Goal: Task Accomplishment & Management: Use online tool/utility

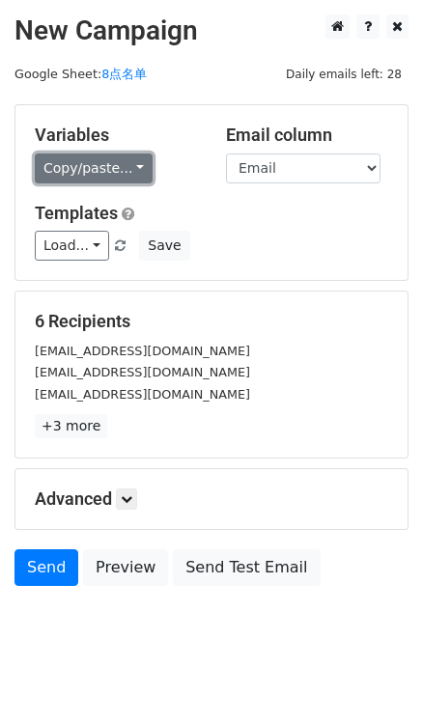
click at [126, 174] on link "Copy/paste..." at bounding box center [94, 169] width 118 height 30
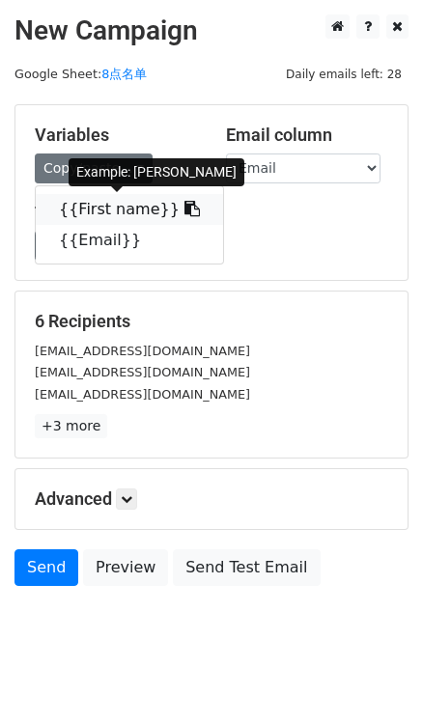
click at [180, 207] on link "{{First name}}" at bounding box center [129, 209] width 187 height 31
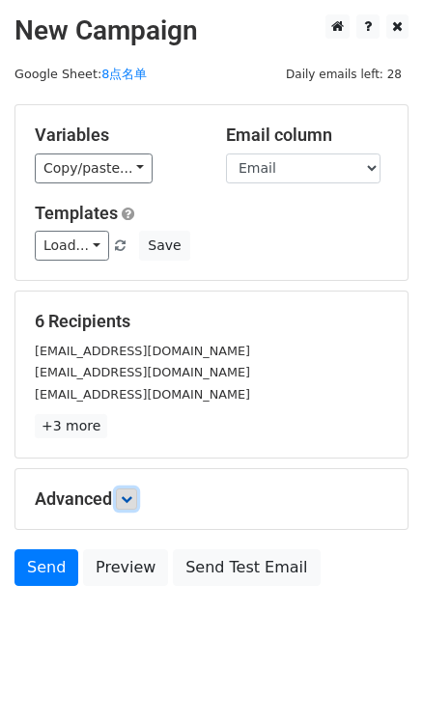
click at [128, 493] on icon at bounding box center [127, 499] width 12 height 12
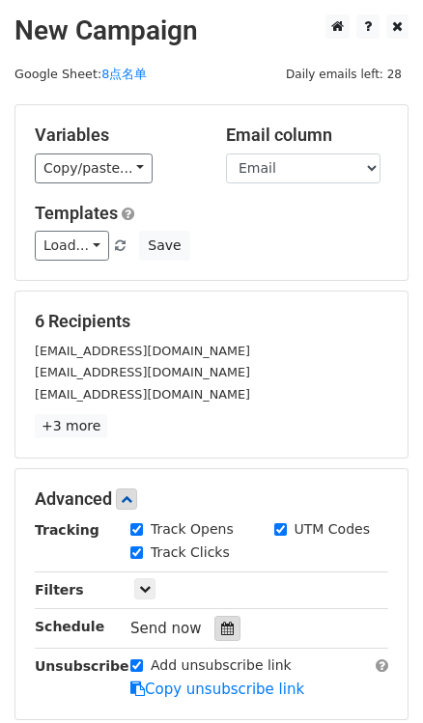
click at [227, 628] on icon at bounding box center [227, 629] width 13 height 14
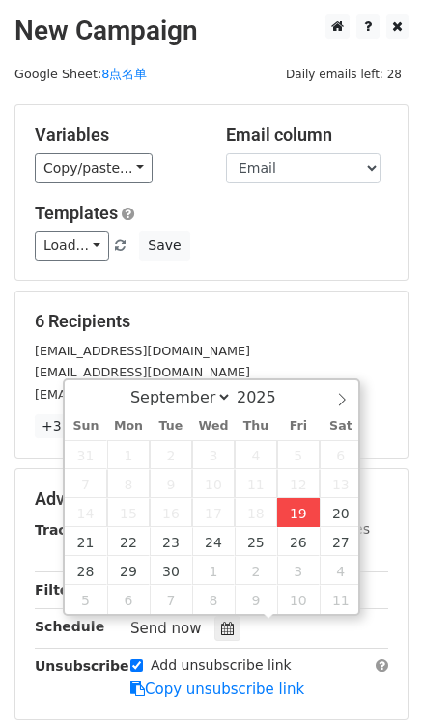
type input "2025-09-19 16:27"
type input "04"
type input "27"
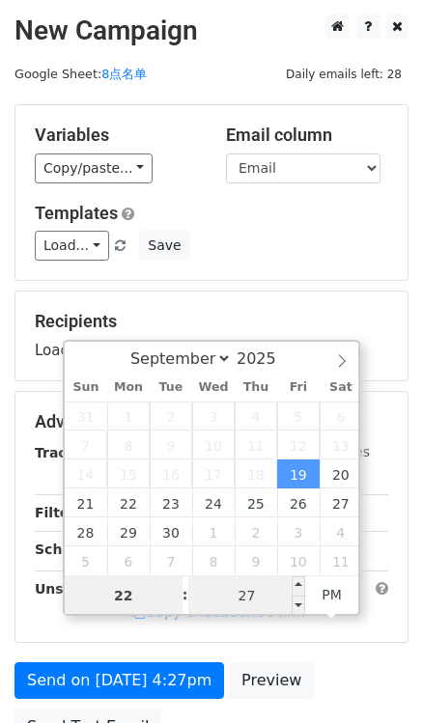
type input "22"
type input "2025-09-19 22:27"
type input "10"
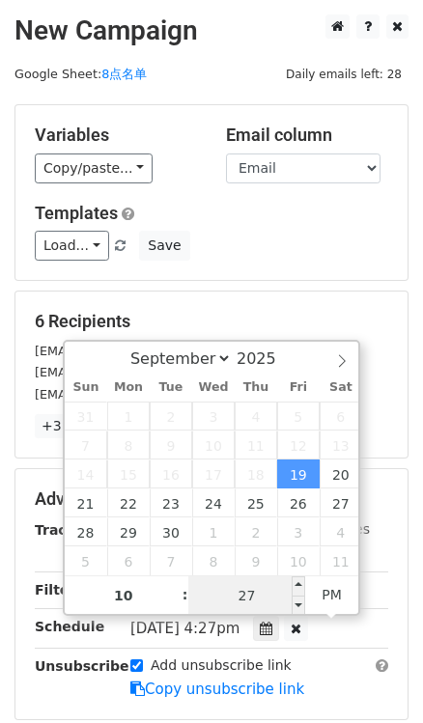
click at [257, 597] on input "27" at bounding box center [247, 595] width 118 height 39
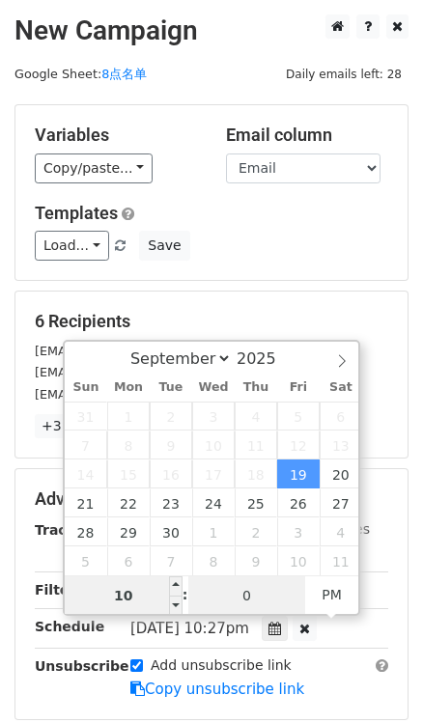
type input "0"
type input "2025-09-19 22:00"
type input "00"
click at [155, 596] on input "10" at bounding box center [124, 595] width 118 height 39
type input "8"
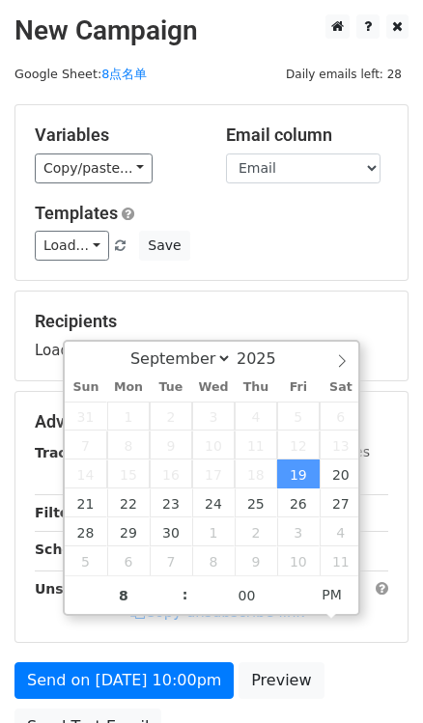
type input "2025-09-19 20:00"
click at [270, 292] on div "Recipients Loading..." at bounding box center [211, 336] width 392 height 89
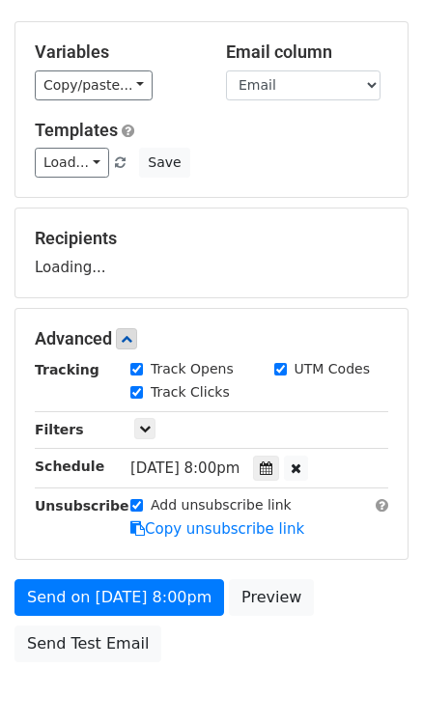
scroll to position [175, 0]
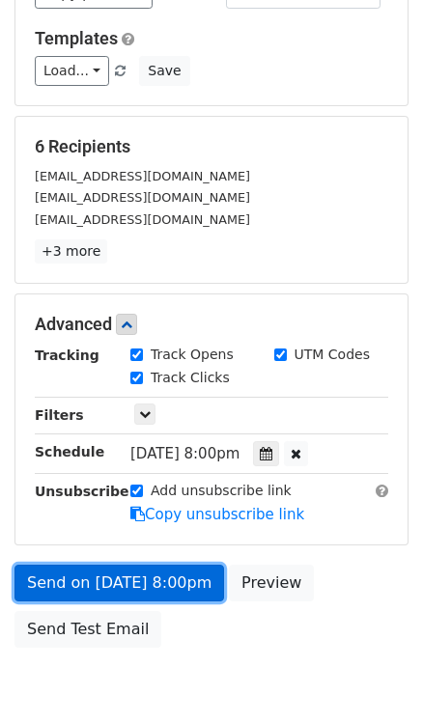
click at [199, 581] on link "Send on Sep 19 at 8:00pm" at bounding box center [119, 583] width 210 height 37
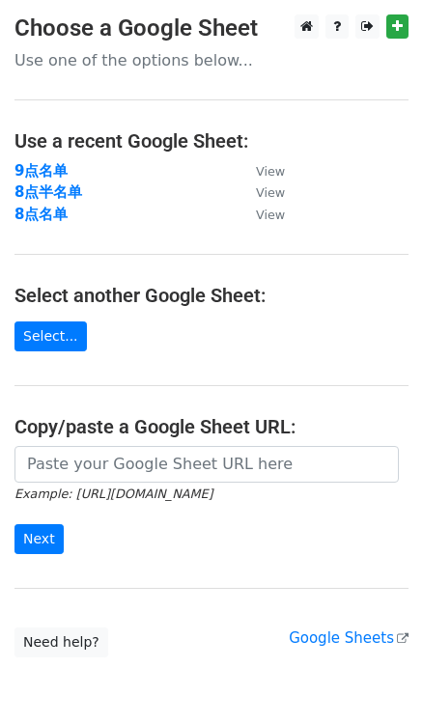
click at [82, 192] on td "8点半名单" at bounding box center [125, 193] width 222 height 22
click at [72, 191] on strong "8点半名单" at bounding box center [48, 191] width 68 height 17
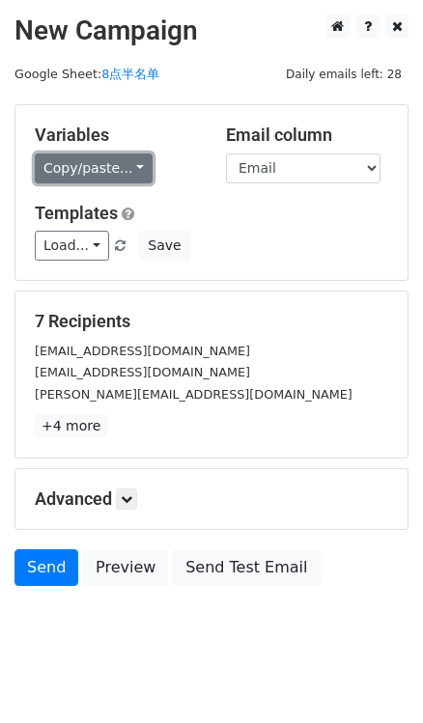
click at [128, 165] on link "Copy/paste..." at bounding box center [94, 169] width 118 height 30
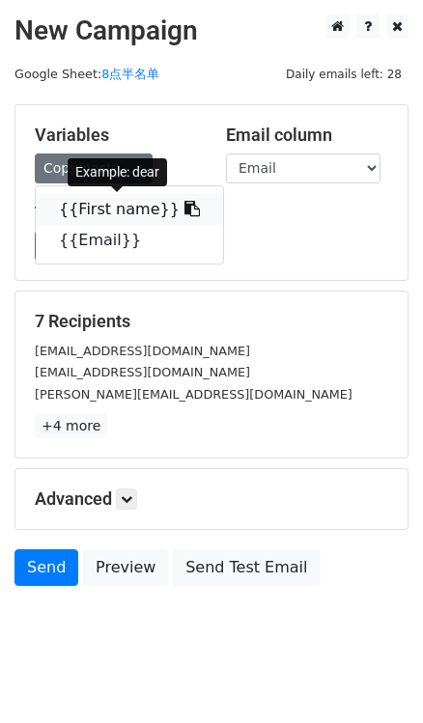
click at [184, 203] on icon at bounding box center [191, 208] width 15 height 15
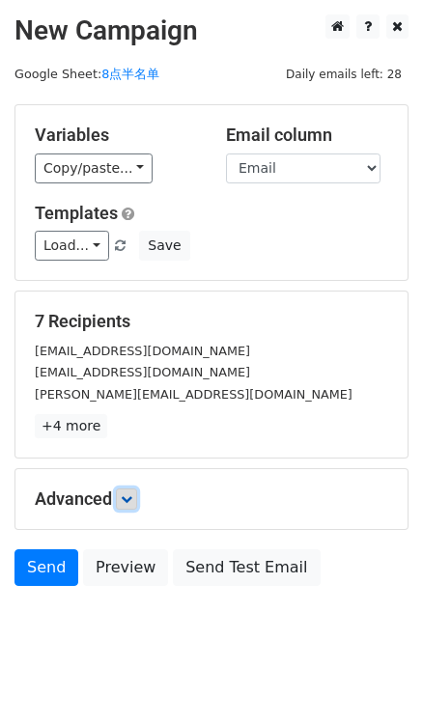
click at [128, 499] on icon at bounding box center [127, 499] width 12 height 12
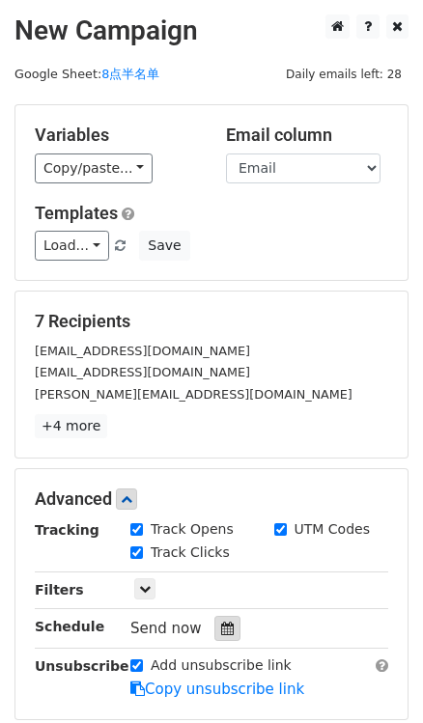
click at [223, 617] on div at bounding box center [227, 628] width 26 height 25
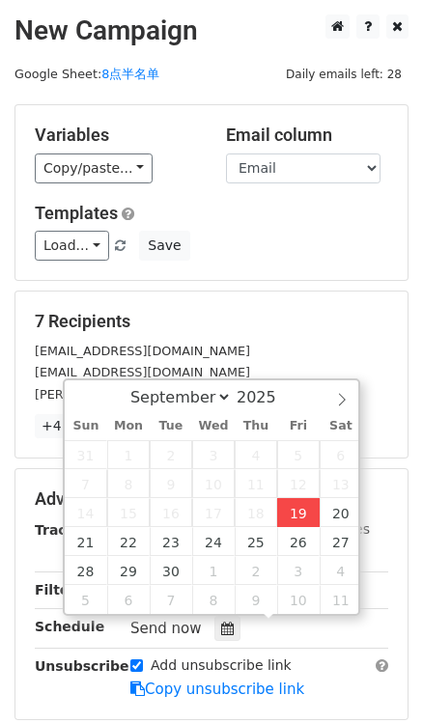
type input "2025-09-19 16:28"
type input "04"
type input "28"
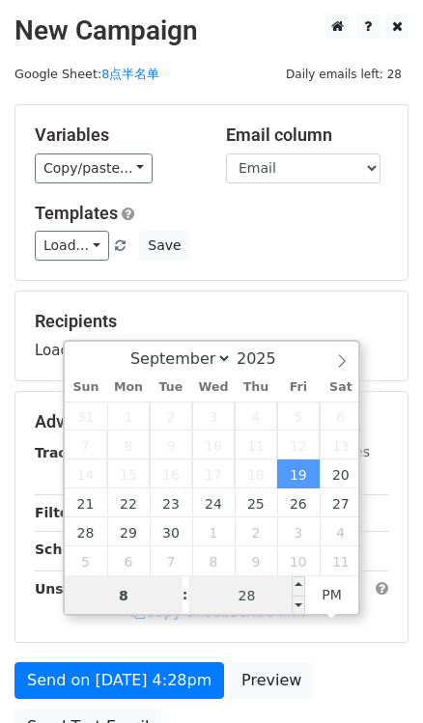
type input "8"
type input "2025-09-19 20:28"
type input "08"
click at [261, 601] on input "28" at bounding box center [247, 595] width 118 height 39
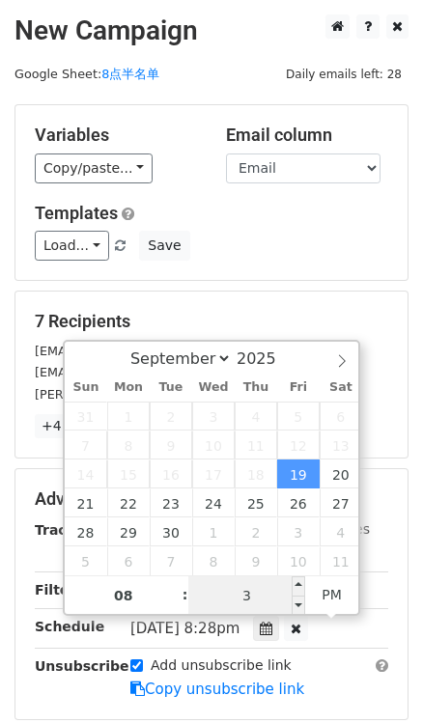
type input "30"
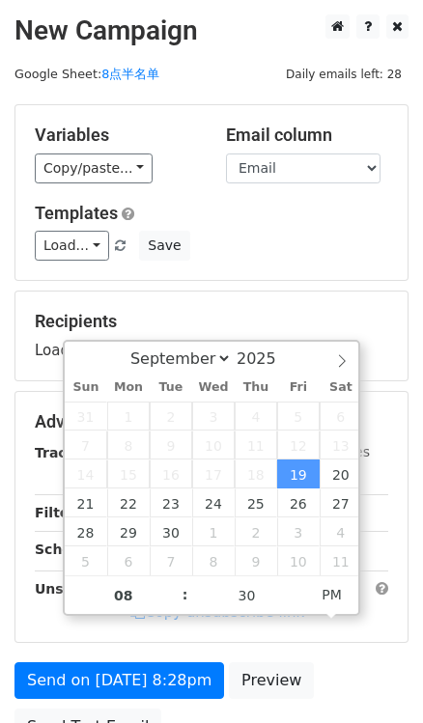
type input "2025-09-19 20:30"
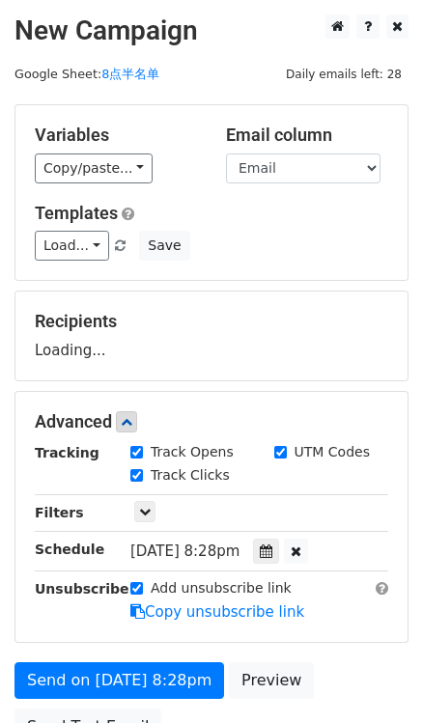
click at [318, 305] on div "Recipients Loading..." at bounding box center [211, 336] width 392 height 89
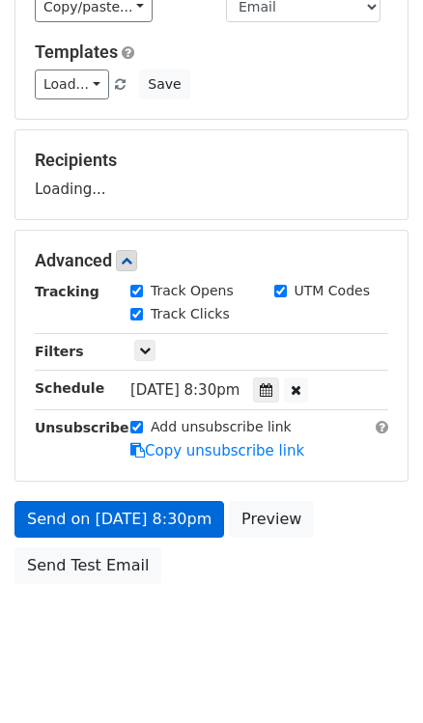
scroll to position [175, 0]
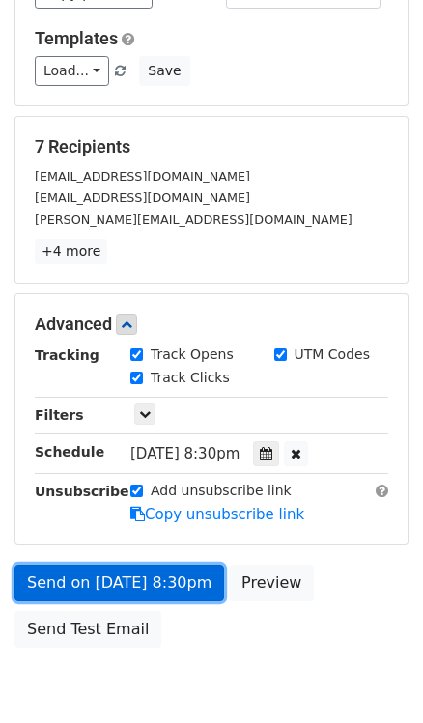
click at [164, 577] on link "Send on Sep 19 at 8:30pm" at bounding box center [119, 583] width 210 height 37
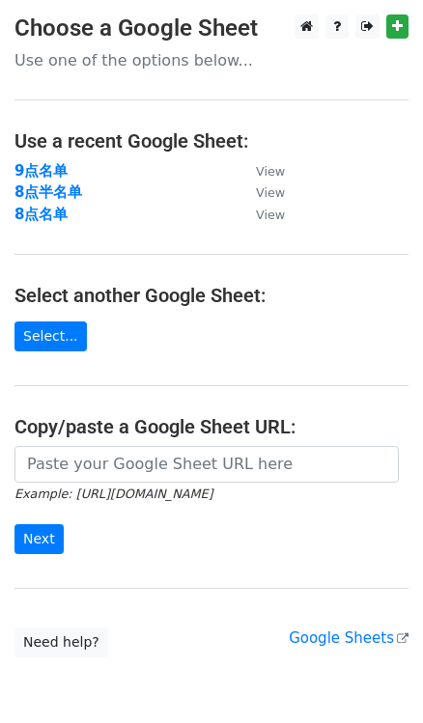
click at [49, 169] on strong "9点名单" at bounding box center [40, 170] width 53 height 17
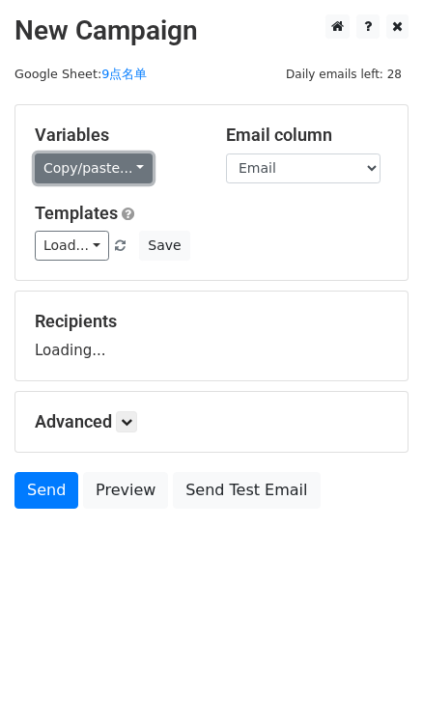
click at [144, 157] on link "Copy/paste..." at bounding box center [94, 169] width 118 height 30
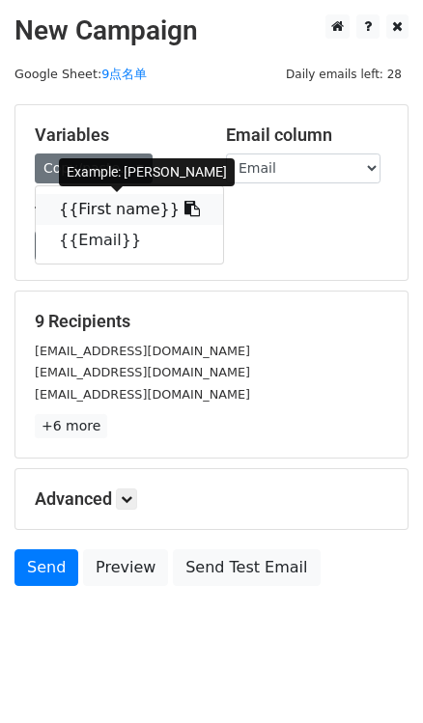
click at [182, 211] on link "{{First name}}" at bounding box center [129, 209] width 187 height 31
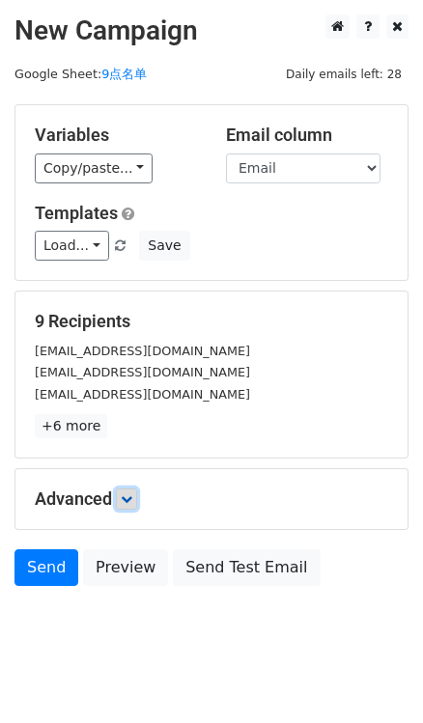
click at [132, 501] on icon at bounding box center [127, 499] width 12 height 12
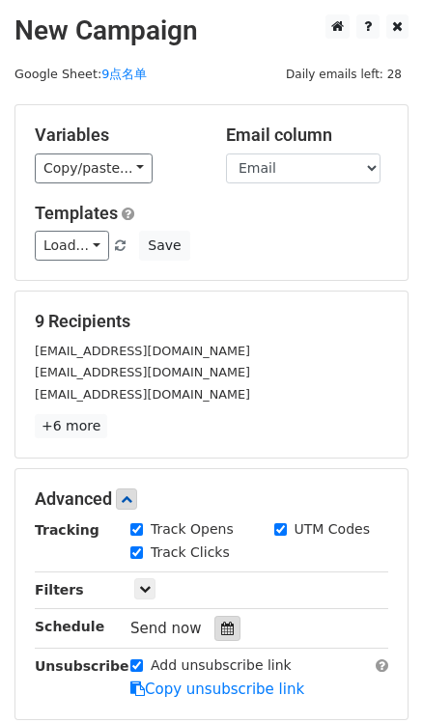
click at [227, 623] on icon at bounding box center [227, 629] width 13 height 14
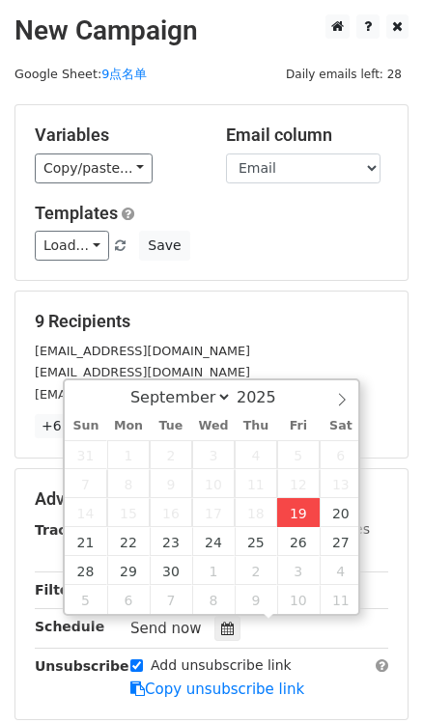
type input "2025-09-19 16:29"
type input "04"
type input "29"
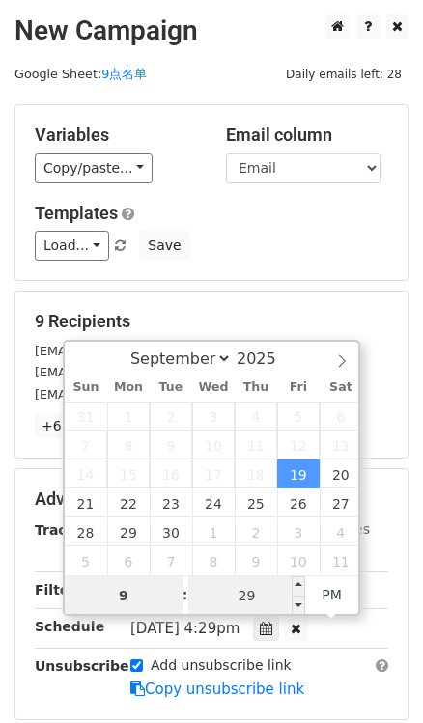
type input "9"
type input "2025-09-19 21:29"
type input "09"
click at [232, 603] on input "29" at bounding box center [247, 595] width 118 height 39
type input "0"
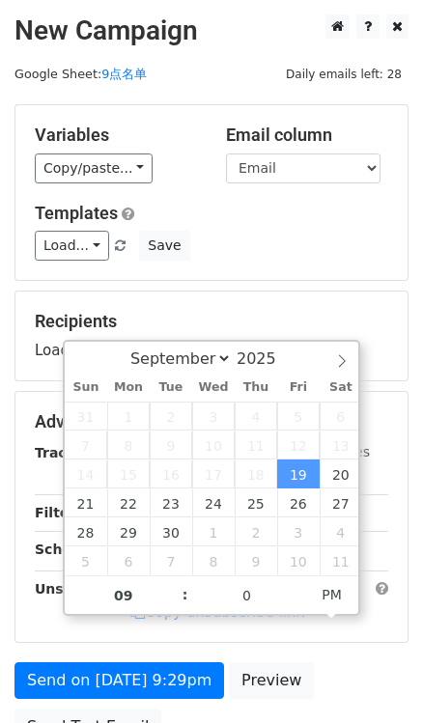
type input "2025-09-19 21:00"
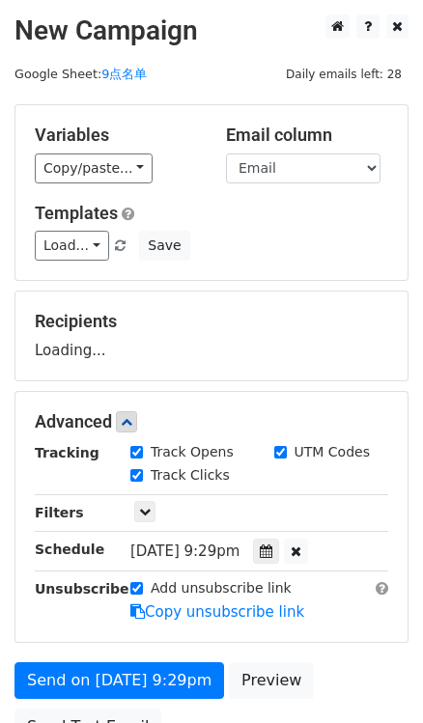
click at [265, 294] on div "Recipients Loading..." at bounding box center [211, 336] width 392 height 89
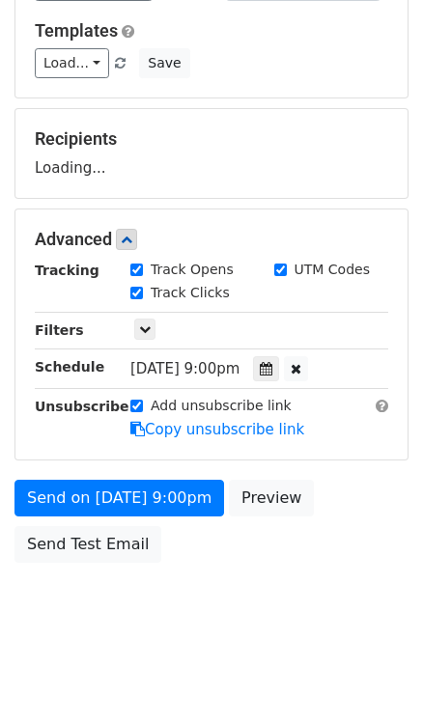
scroll to position [183, 0]
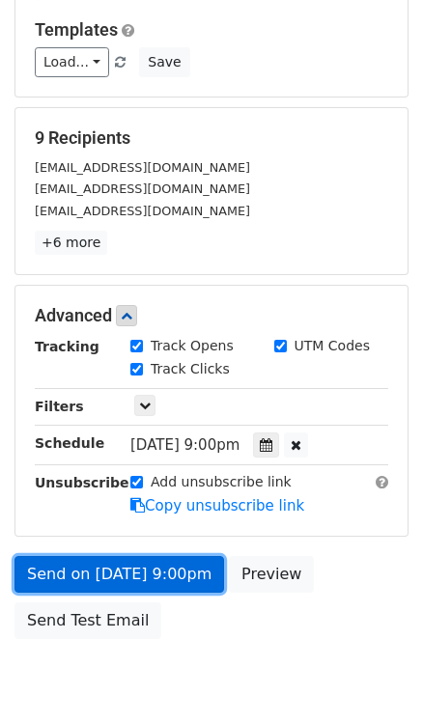
click at [166, 575] on link "Send on Sep 19 at 9:00pm" at bounding box center [119, 574] width 210 height 37
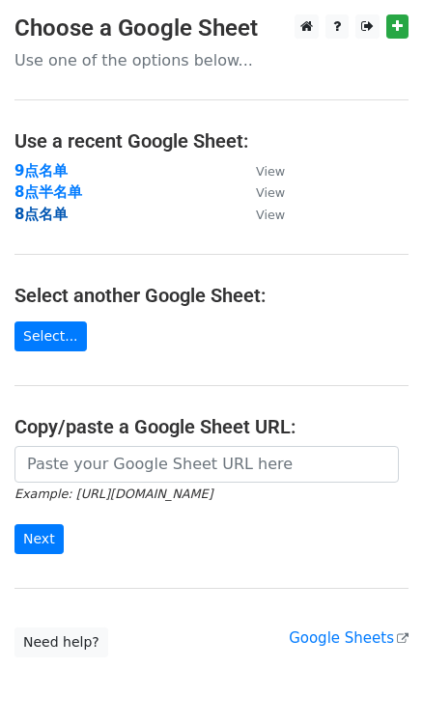
click at [40, 218] on strong "8点名单" at bounding box center [40, 214] width 53 height 17
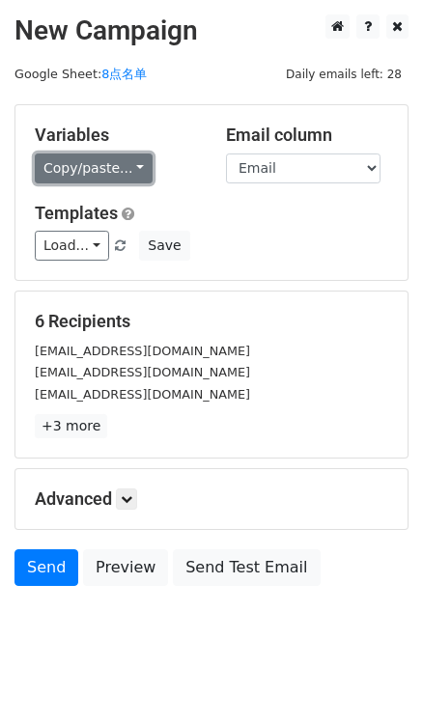
click at [131, 174] on link "Copy/paste..." at bounding box center [94, 169] width 118 height 30
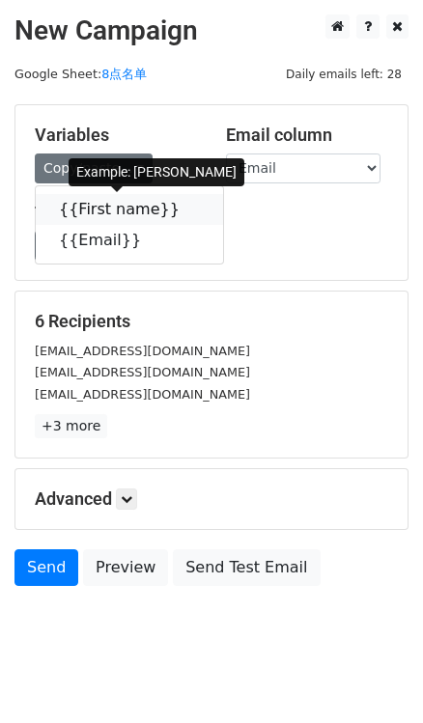
drag, startPoint x: 159, startPoint y: 208, endPoint x: 107, endPoint y: 190, distance: 55.0
click at [161, 207] on link "{{First name}}" at bounding box center [129, 209] width 187 height 31
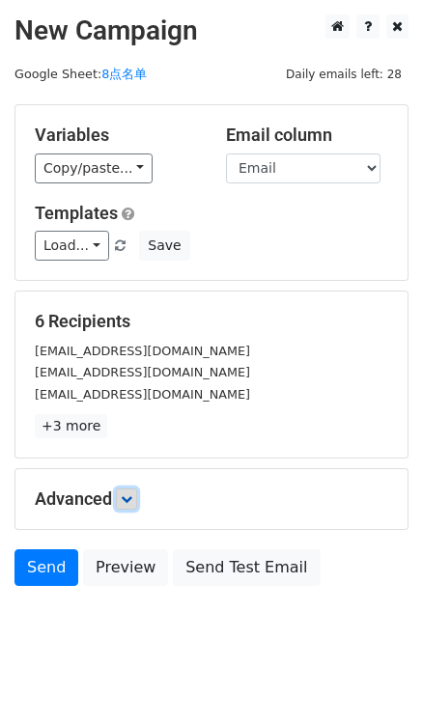
click at [132, 497] on icon at bounding box center [127, 499] width 12 height 12
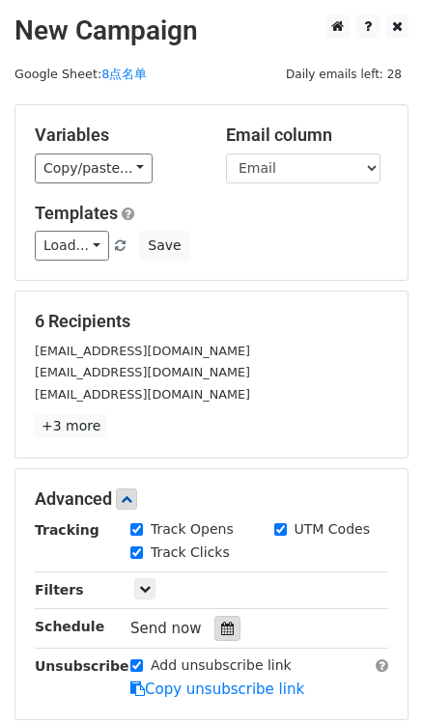
click at [221, 626] on icon at bounding box center [227, 629] width 13 height 14
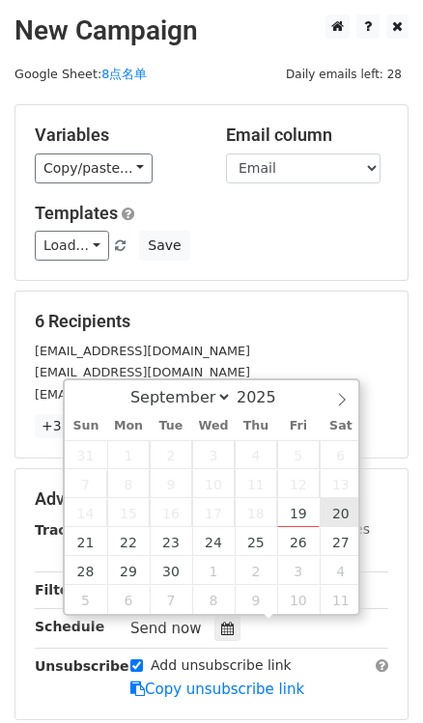
type input "2025-09-20 12:00"
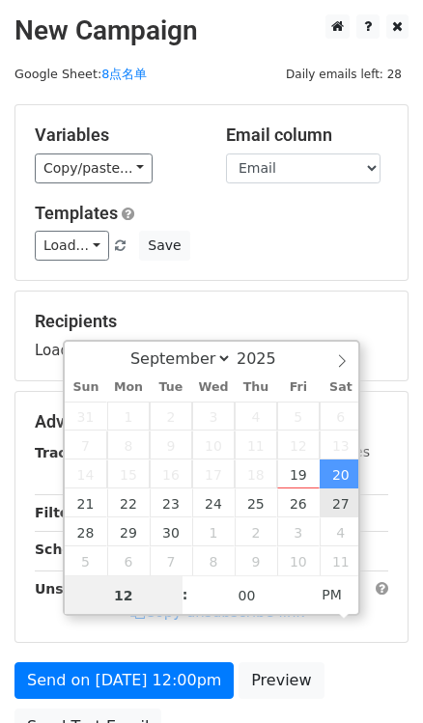
type input "8"
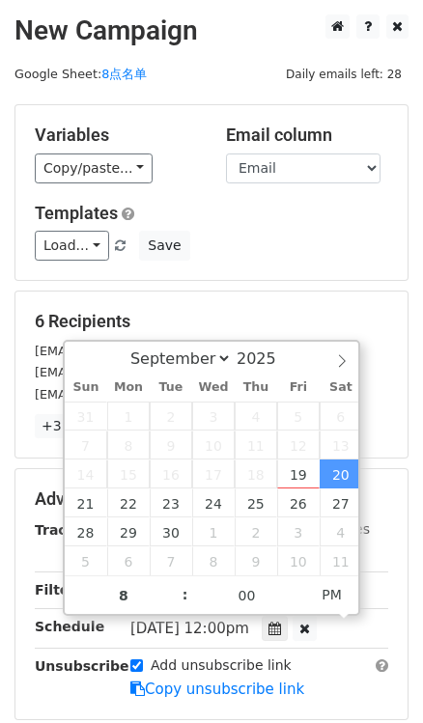
type input "2025-09-20 20:00"
click at [314, 251] on div "Load... No templates saved Save" at bounding box center [211, 246] width 382 height 30
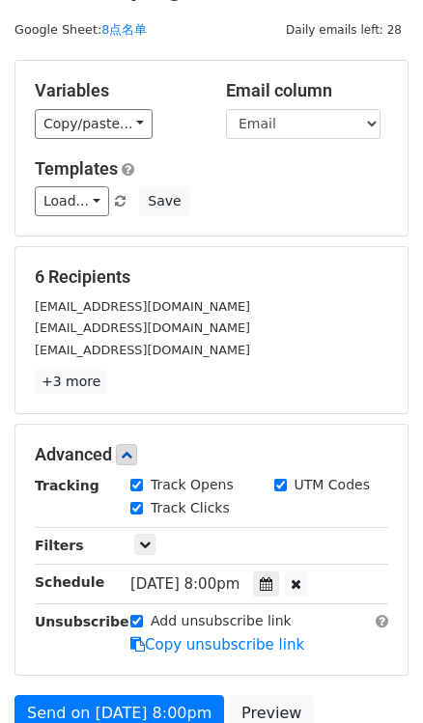
scroll to position [87, 0]
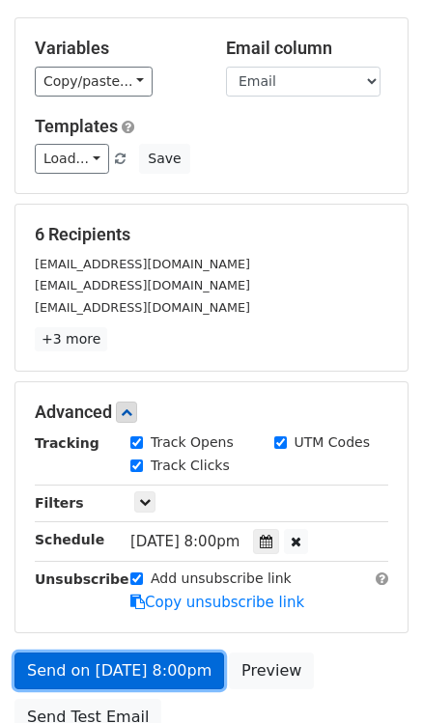
click at [175, 671] on link "Send on Sep 20 at 8:00pm" at bounding box center [119, 671] width 210 height 37
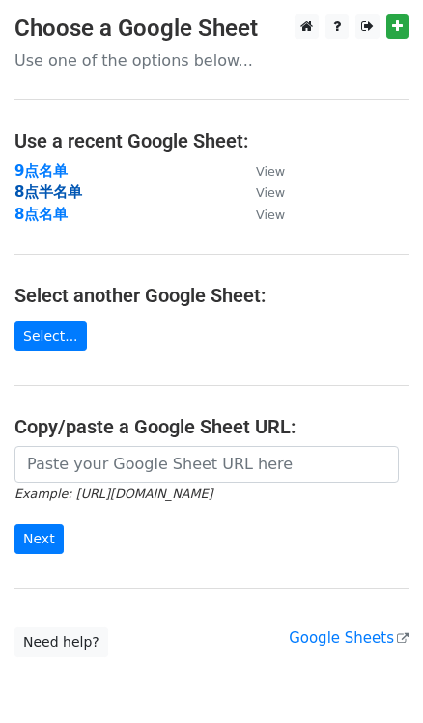
click at [60, 195] on strong "8点半名单" at bounding box center [48, 191] width 68 height 17
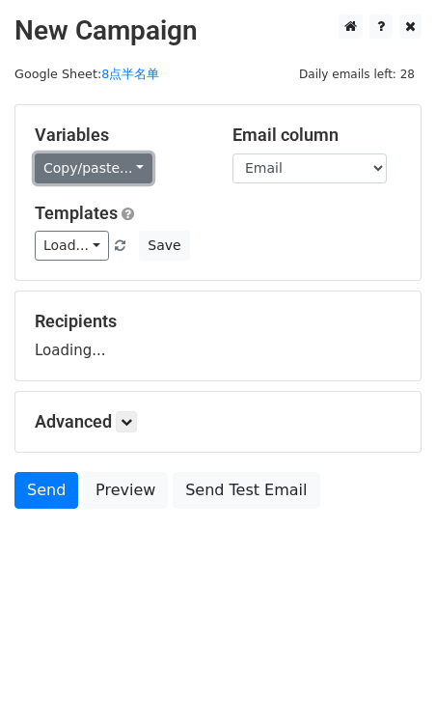
click at [114, 174] on link "Copy/paste..." at bounding box center [94, 169] width 118 height 30
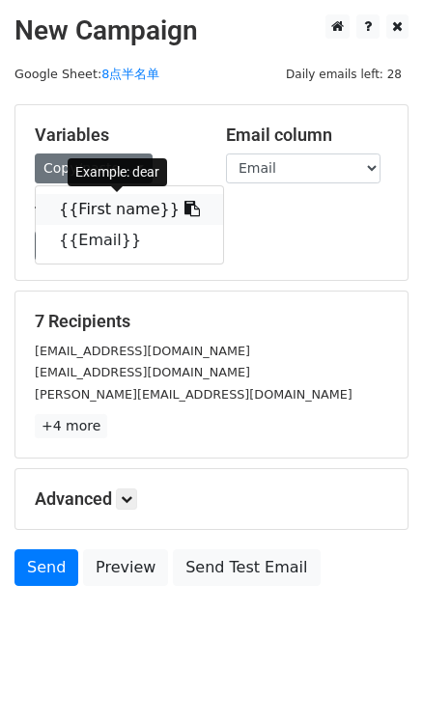
click at [184, 206] on icon at bounding box center [191, 208] width 15 height 15
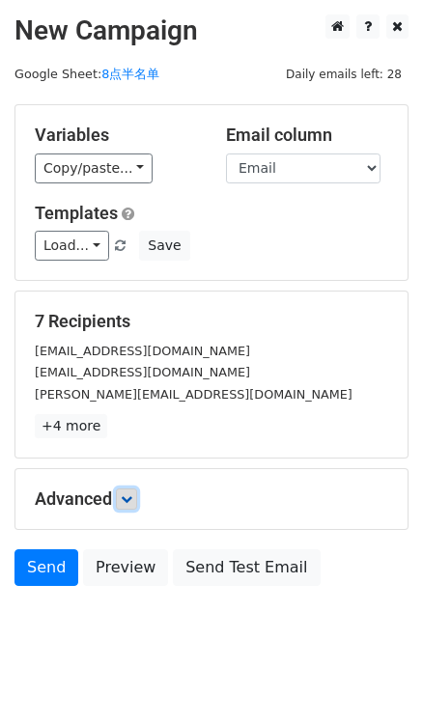
click at [132, 498] on icon at bounding box center [127, 499] width 12 height 12
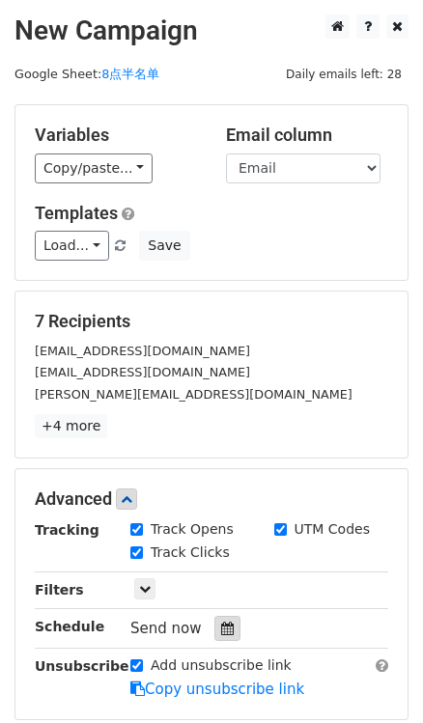
click at [221, 631] on icon at bounding box center [227, 629] width 13 height 14
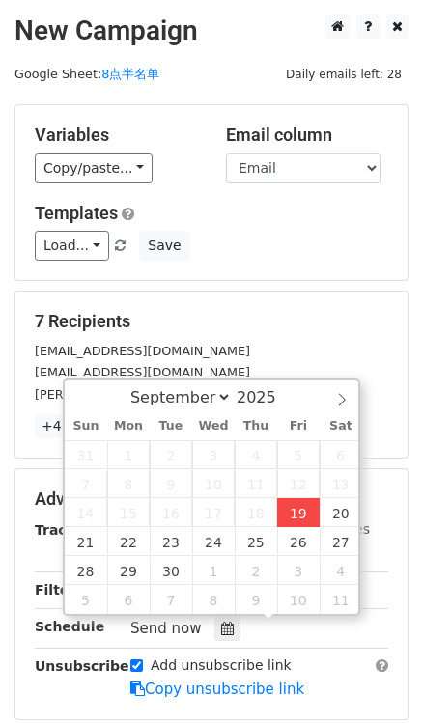
type input "2025-09-19 16:30"
type input "04"
type input "30"
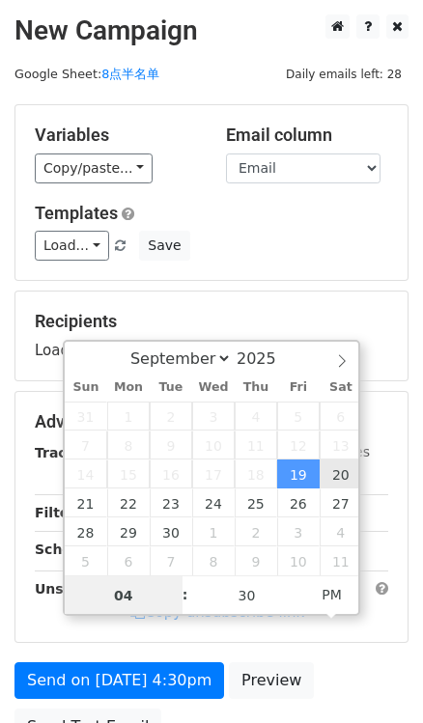
type input "2025-09-20 16:30"
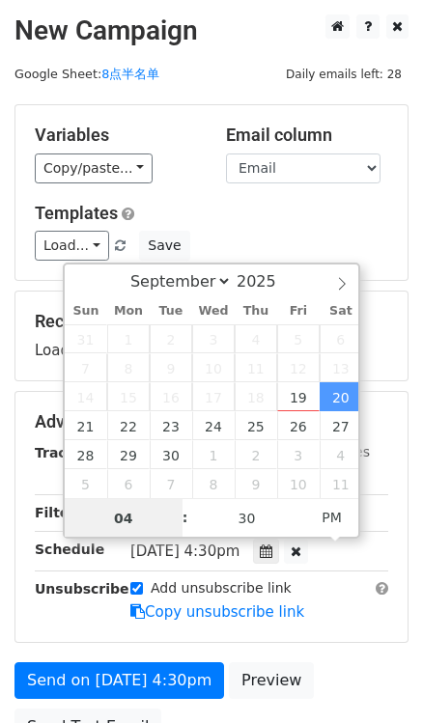
type input "8"
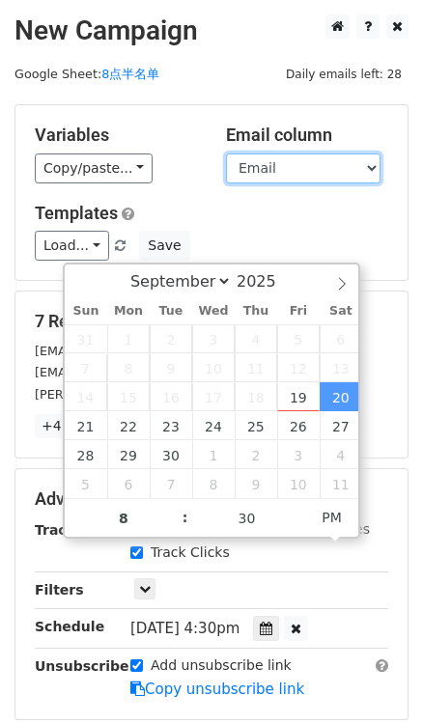
type input "2025-09-20 20:30"
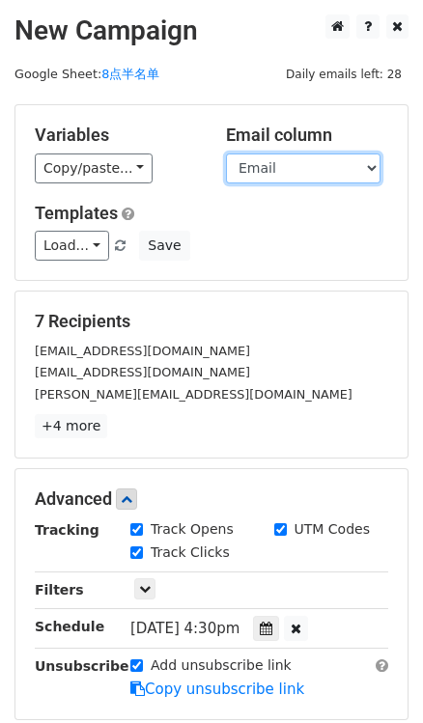
click at [226, 172] on select "First name Email" at bounding box center [303, 169] width 154 height 30
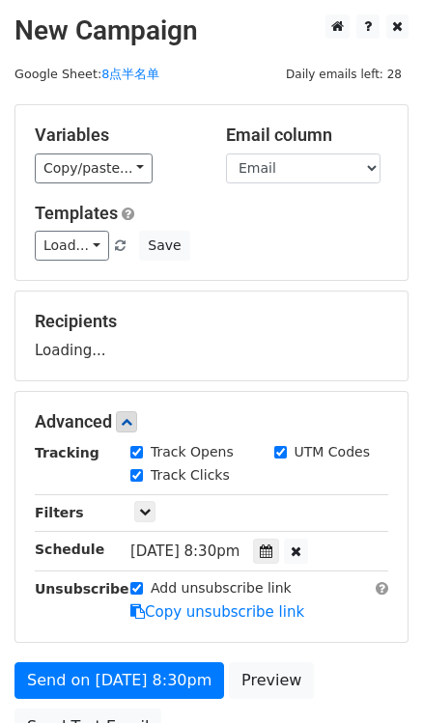
click at [256, 292] on div "Recipients Loading..." at bounding box center [211, 336] width 392 height 89
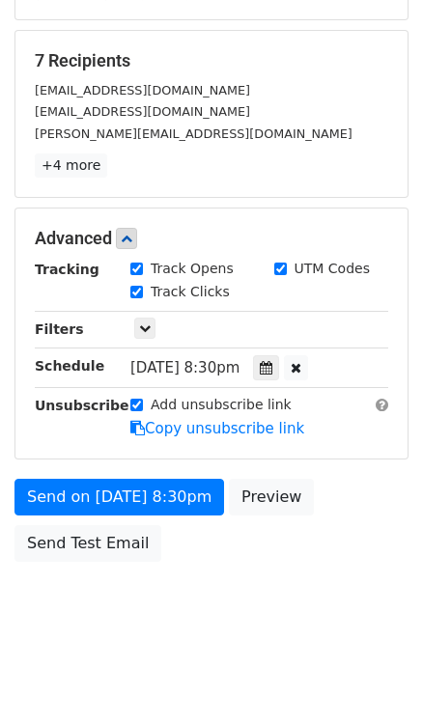
scroll to position [261, 0]
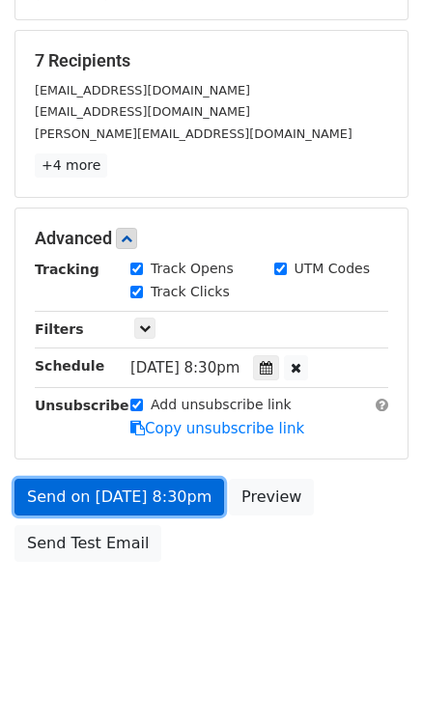
click at [160, 494] on link "Send on Sep 20 at 8:30pm" at bounding box center [119, 497] width 210 height 37
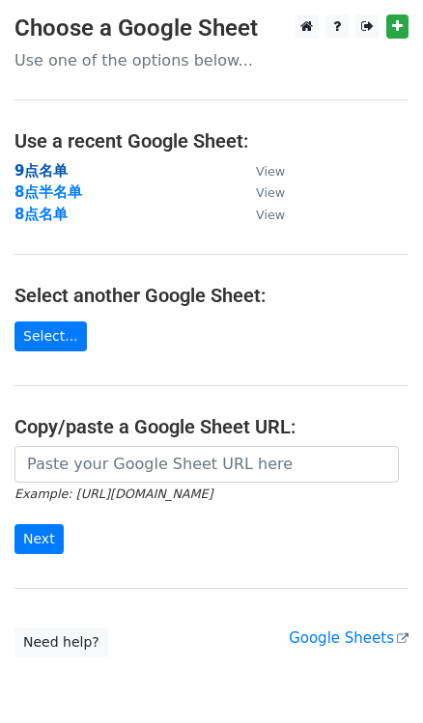
click at [48, 171] on strong "9点名单" at bounding box center [40, 170] width 53 height 17
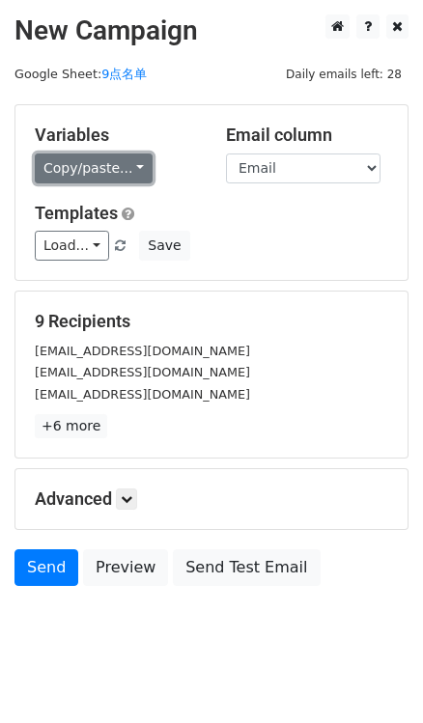
click at [129, 172] on link "Copy/paste..." at bounding box center [94, 169] width 118 height 30
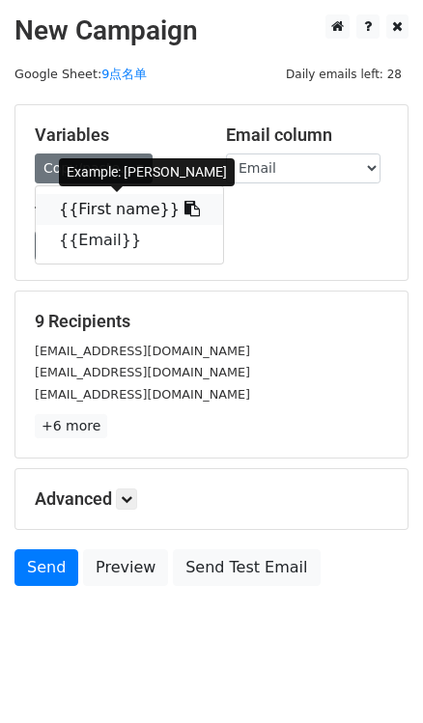
click at [184, 210] on icon at bounding box center [191, 208] width 15 height 15
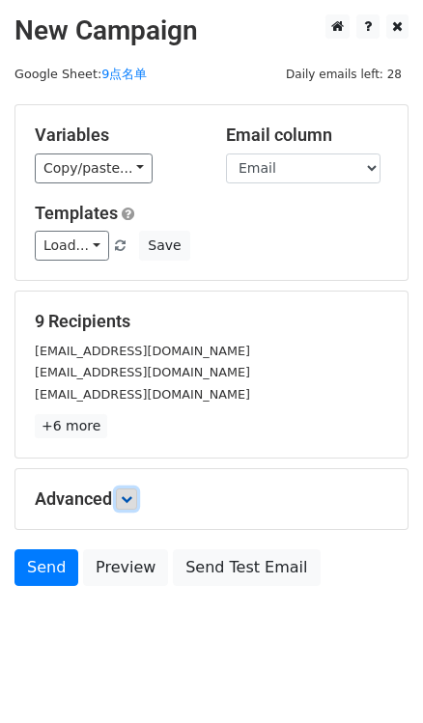
click at [121, 506] on link at bounding box center [126, 499] width 21 height 21
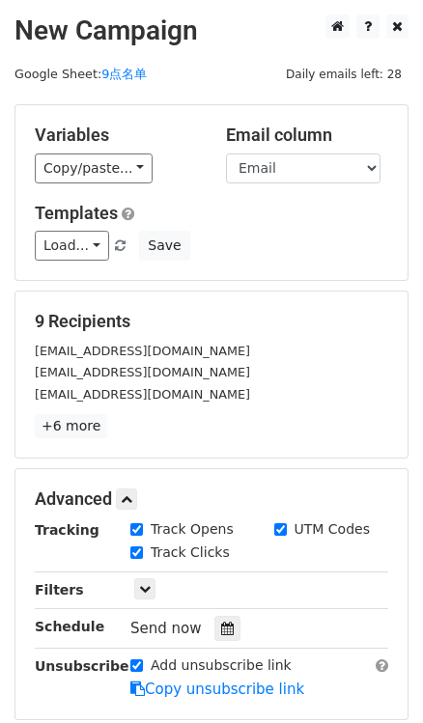
click at [208, 626] on div "Send now" at bounding box center [243, 629] width 227 height 26
click at [233, 627] on div at bounding box center [227, 628] width 26 height 25
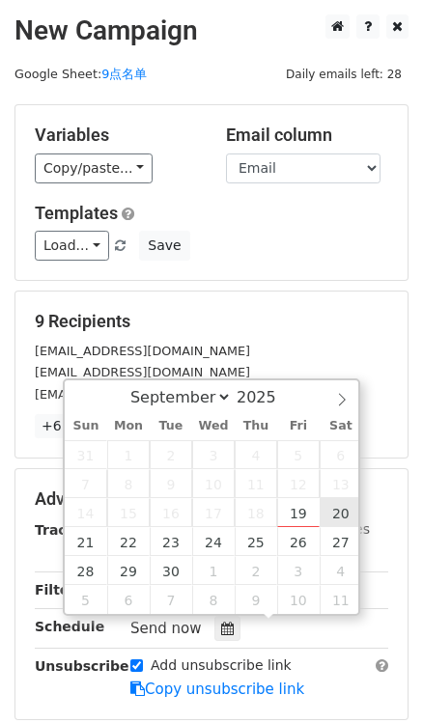
type input "2025-09-20 12:00"
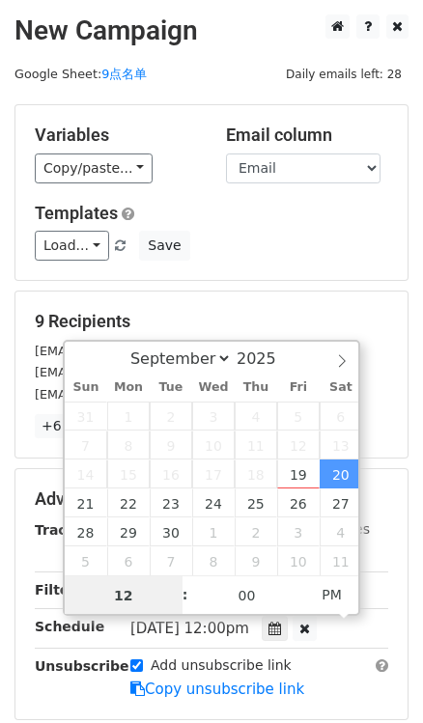
type input "9"
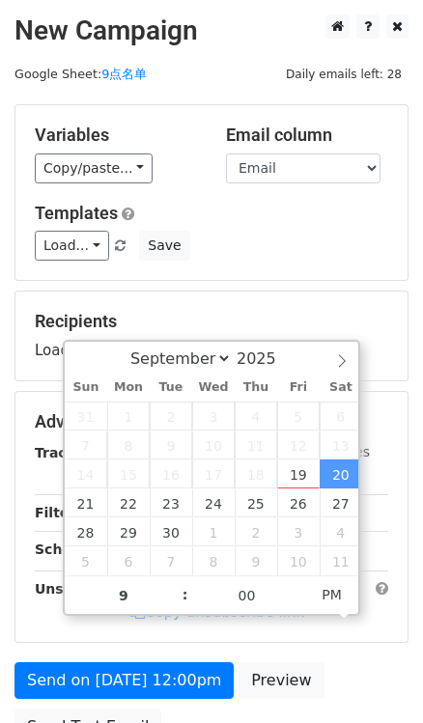
type input "2025-09-20 21:00"
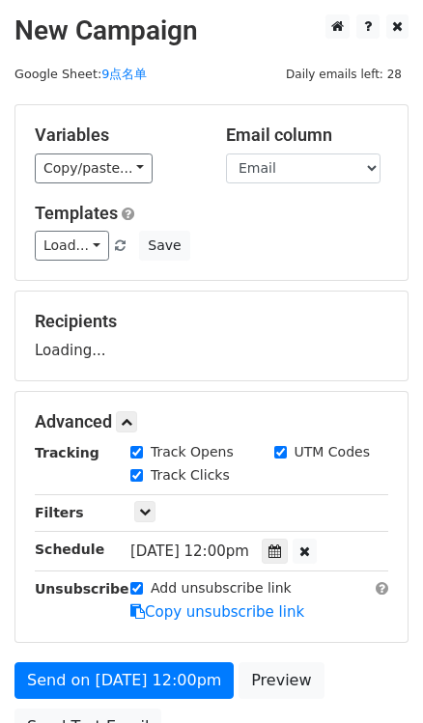
click at [356, 317] on h5 "Recipients" at bounding box center [211, 321] width 353 height 21
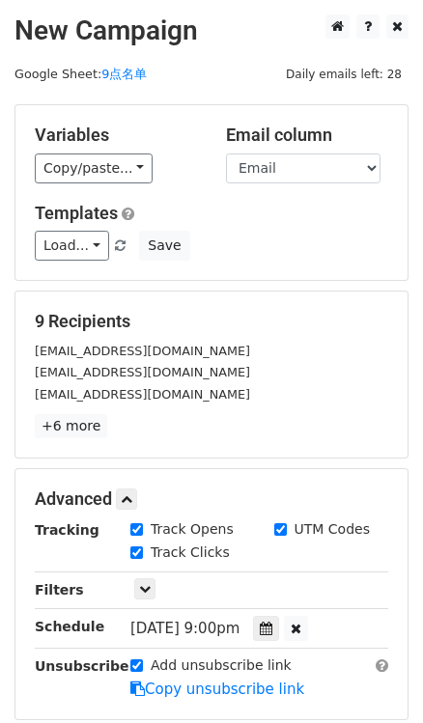
scroll to position [261, 0]
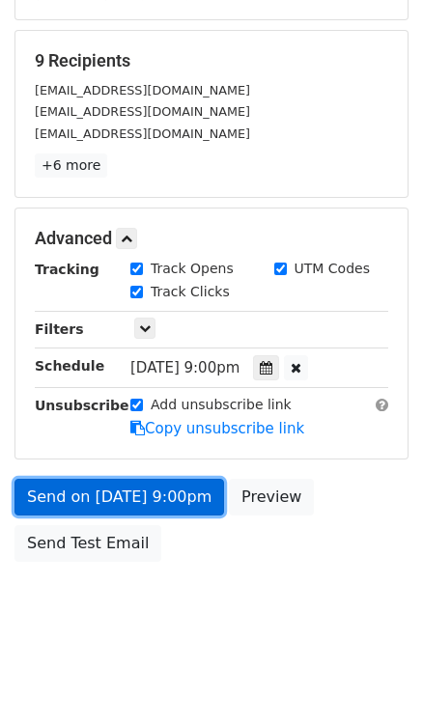
click at [174, 493] on link "Send on Sep 20 at 9:00pm" at bounding box center [119, 497] width 210 height 37
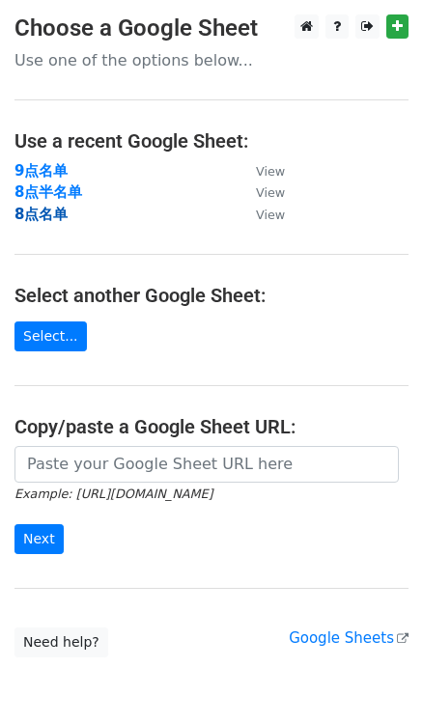
click at [50, 211] on strong "8点名单" at bounding box center [40, 214] width 53 height 17
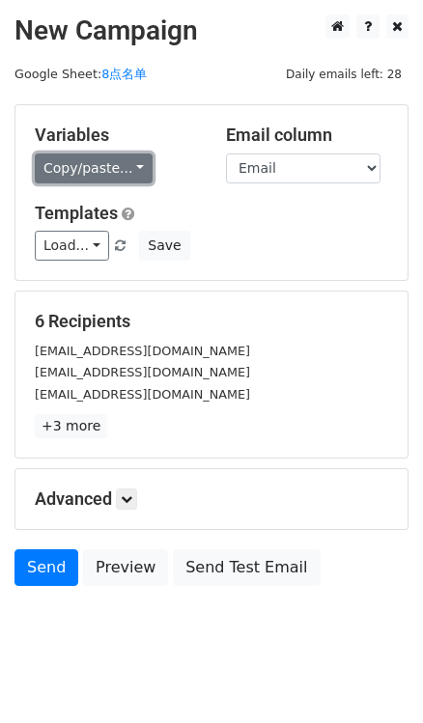
click at [126, 167] on link "Copy/paste..." at bounding box center [94, 169] width 118 height 30
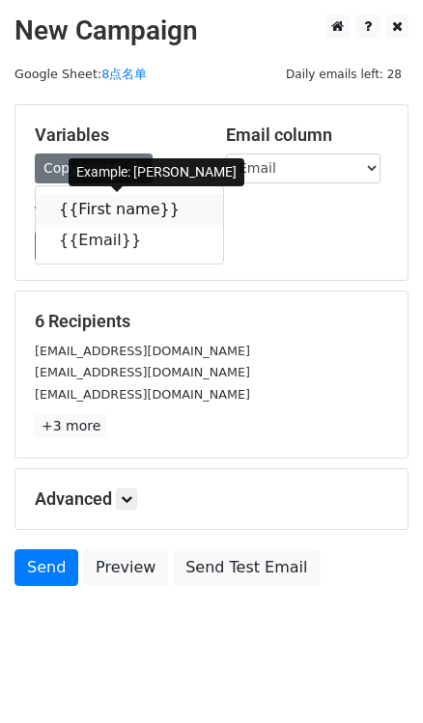
click at [184, 209] on icon at bounding box center [191, 208] width 15 height 15
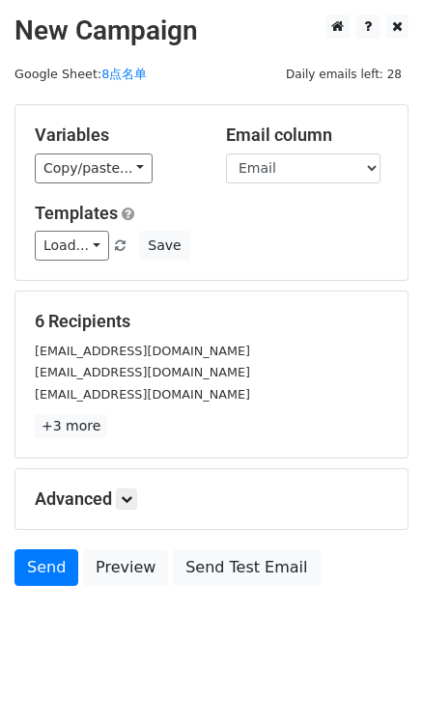
click at [135, 486] on div "Advanced Tracking Track Opens UTM Codes Track Clicks Filters Only include sprea…" at bounding box center [211, 499] width 392 height 60
click at [132, 493] on icon at bounding box center [127, 499] width 12 height 12
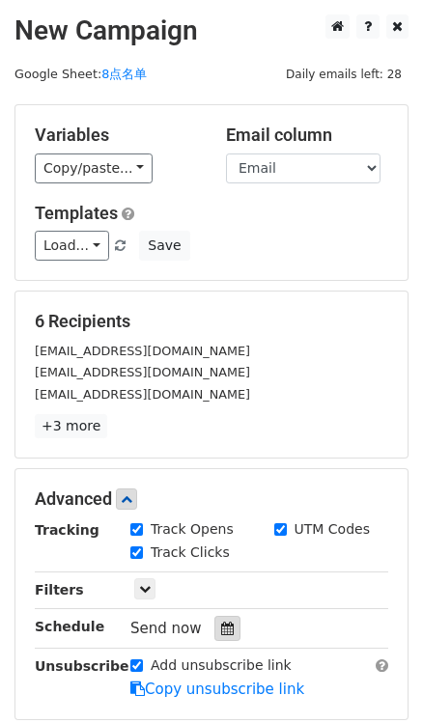
click at [224, 623] on icon at bounding box center [227, 629] width 13 height 14
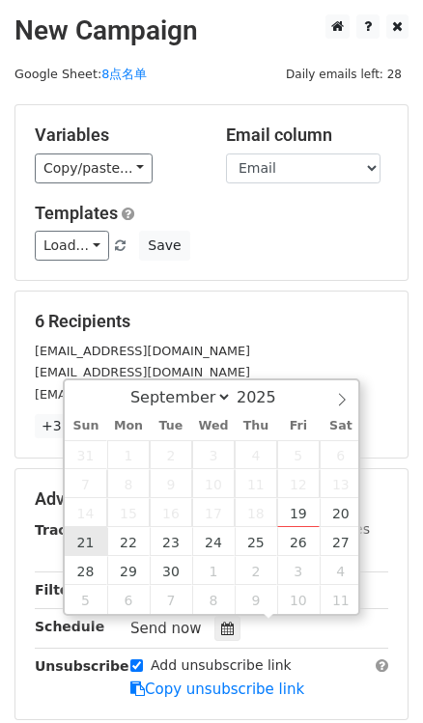
type input "[DATE] 12:00"
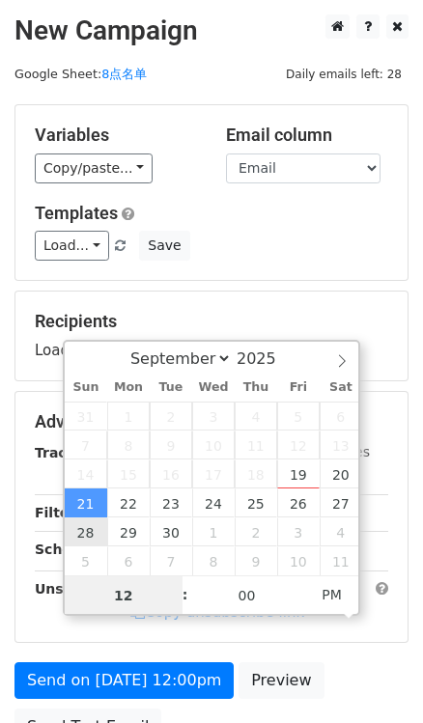
type input "8"
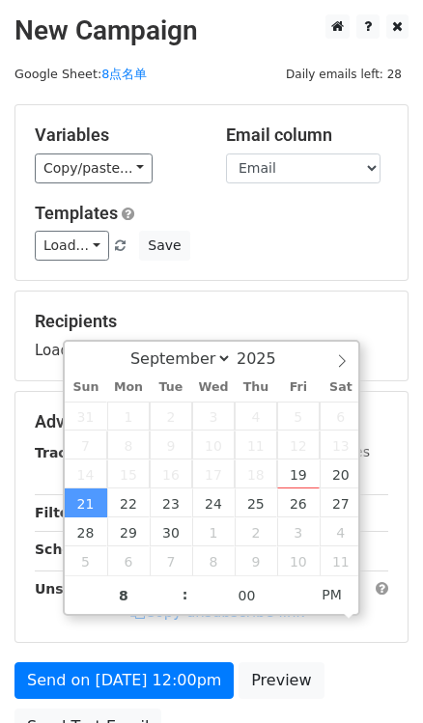
type input "2025-09-21 20:00"
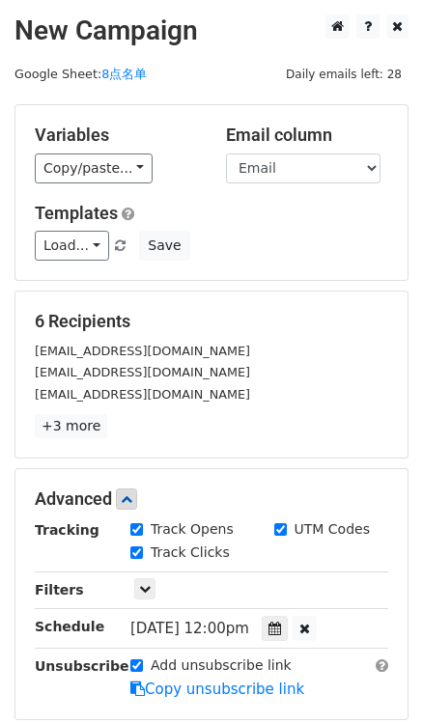
click at [248, 287] on form "Variables Copy/paste... {{First name}} {{Email}} Email column First name Email …" at bounding box center [211, 468] width 394 height 728
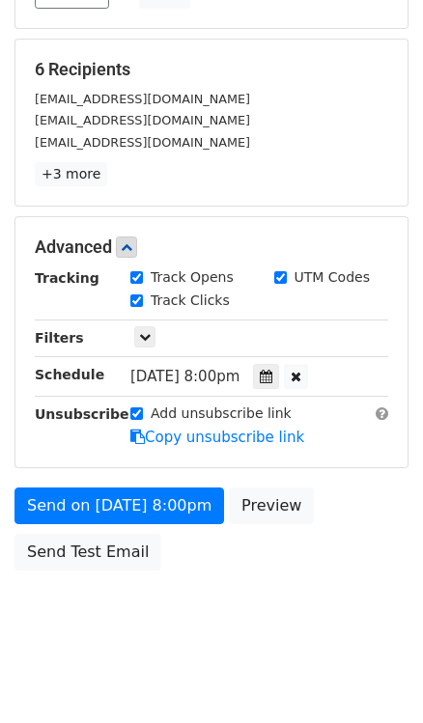
scroll to position [261, 0]
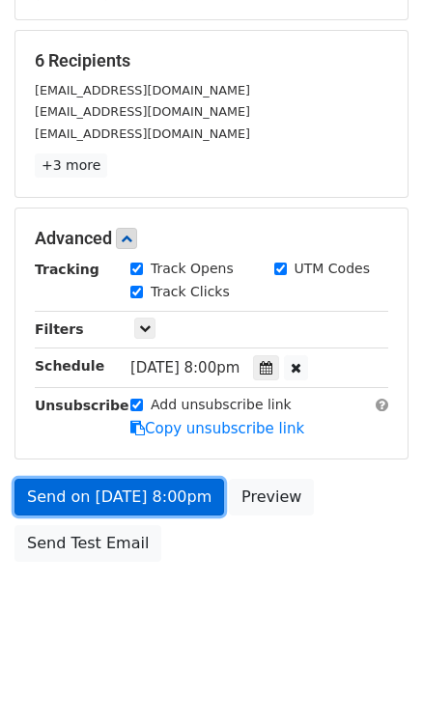
click at [152, 500] on link "Send on Sep 21 at 8:00pm" at bounding box center [119, 497] width 210 height 37
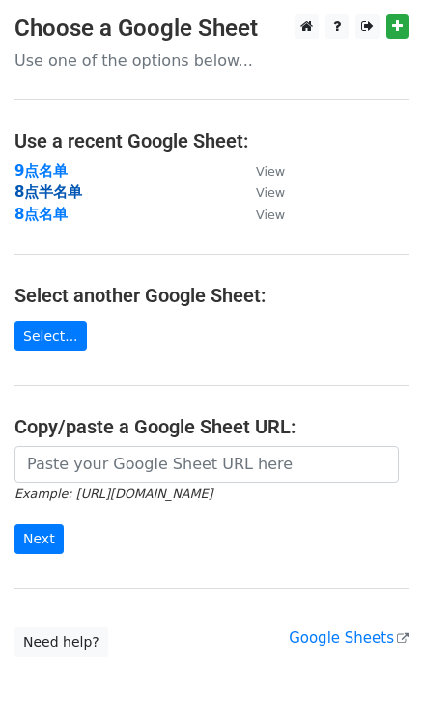
click at [28, 192] on strong "8点半名单" at bounding box center [48, 191] width 68 height 17
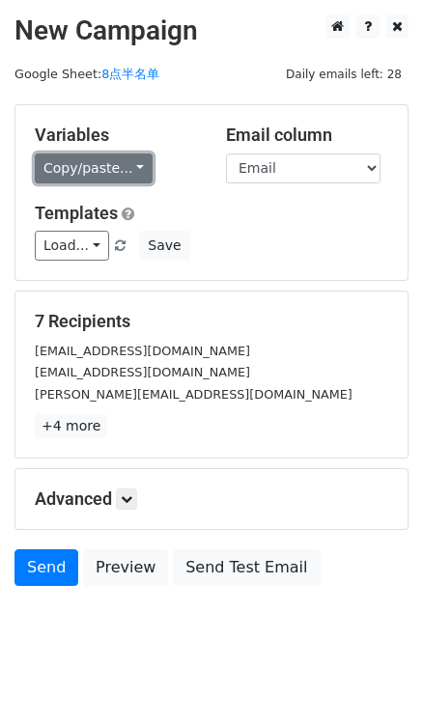
click at [123, 165] on link "Copy/paste..." at bounding box center [94, 169] width 118 height 30
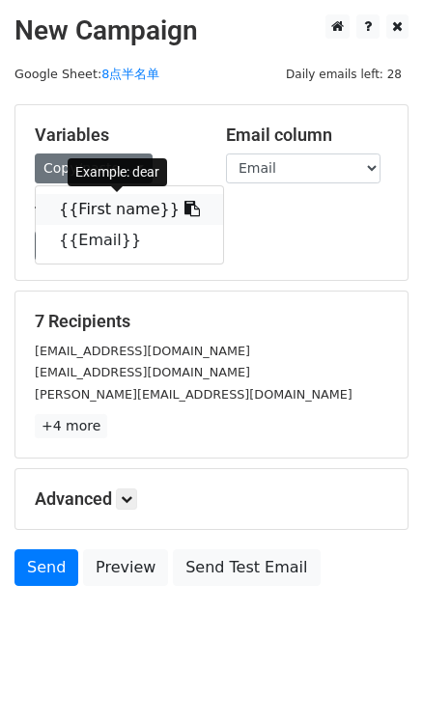
click at [184, 206] on icon at bounding box center [191, 208] width 15 height 15
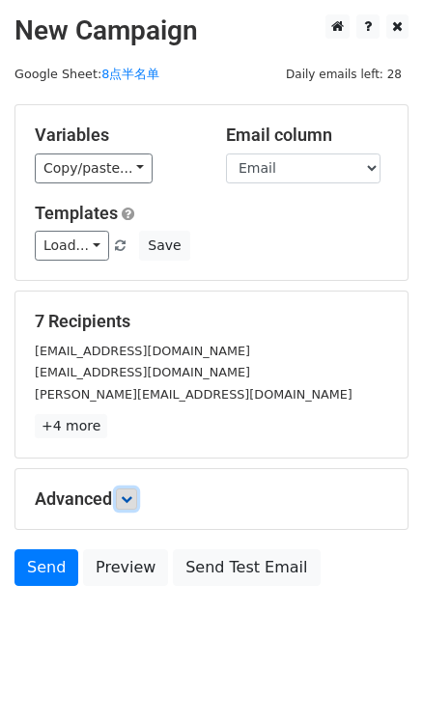
click at [137, 501] on link at bounding box center [126, 499] width 21 height 21
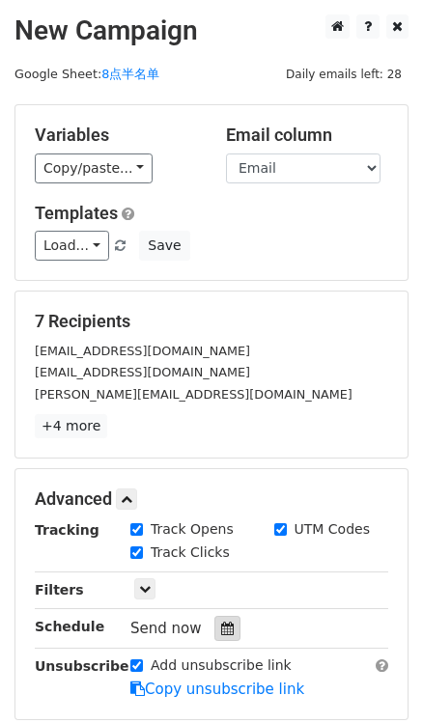
click at [229, 626] on icon at bounding box center [227, 629] width 13 height 14
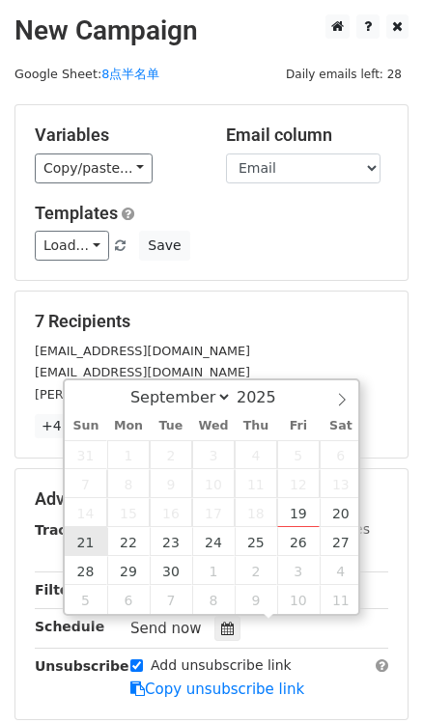
type input "2025-09-21 12:00"
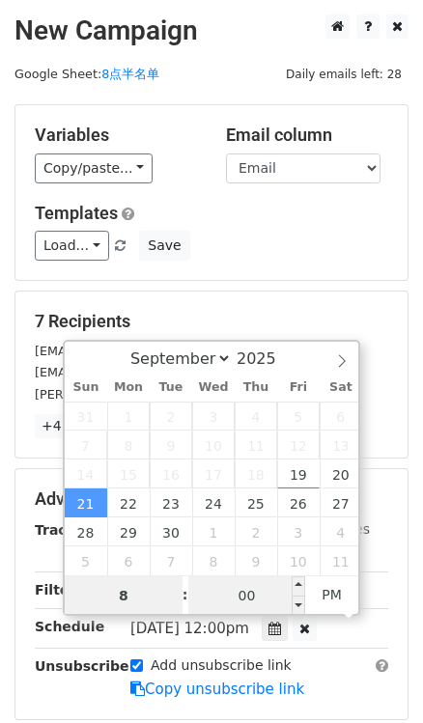
type input "8"
type input "2025-09-21 20:00"
type input "08"
click at [254, 602] on input "00" at bounding box center [247, 595] width 118 height 39
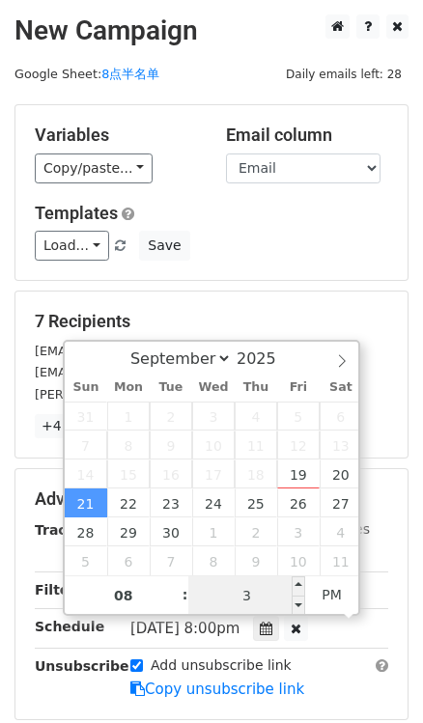
type input "30"
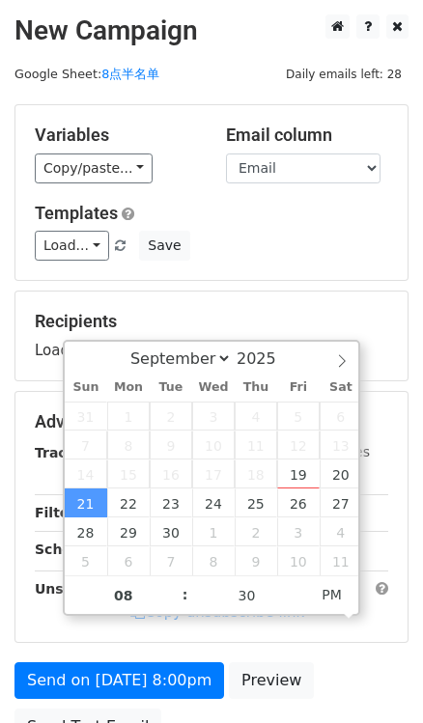
type input "2025-09-21 20:30"
click at [280, 292] on div "Recipients Loading..." at bounding box center [211, 336] width 392 height 89
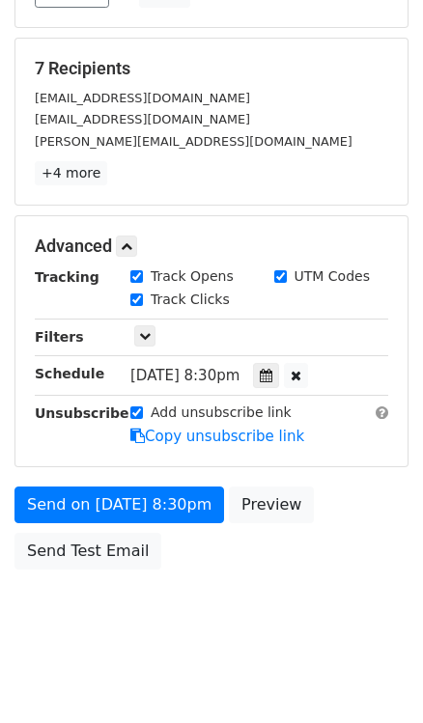
scroll to position [261, 0]
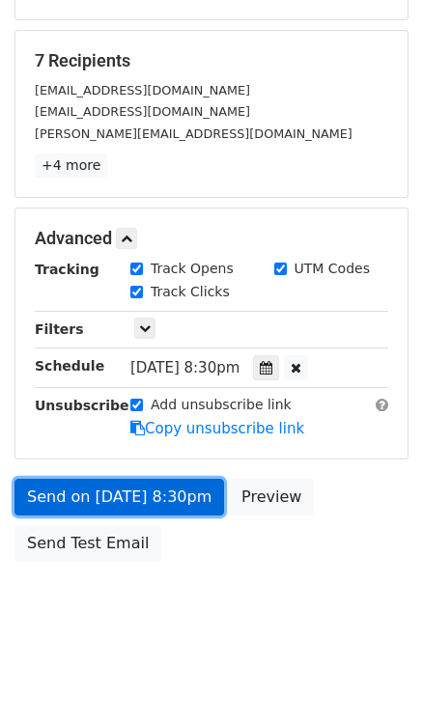
click at [183, 505] on link "Send on Sep 21 at 8:30pm" at bounding box center [119, 497] width 210 height 37
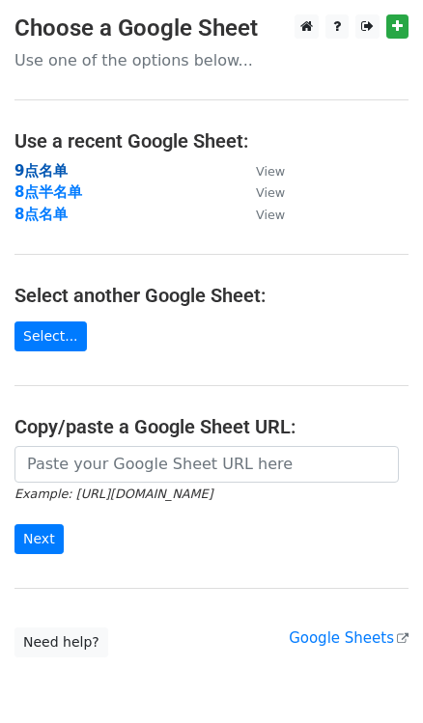
click at [36, 167] on strong "9点名单" at bounding box center [40, 170] width 53 height 17
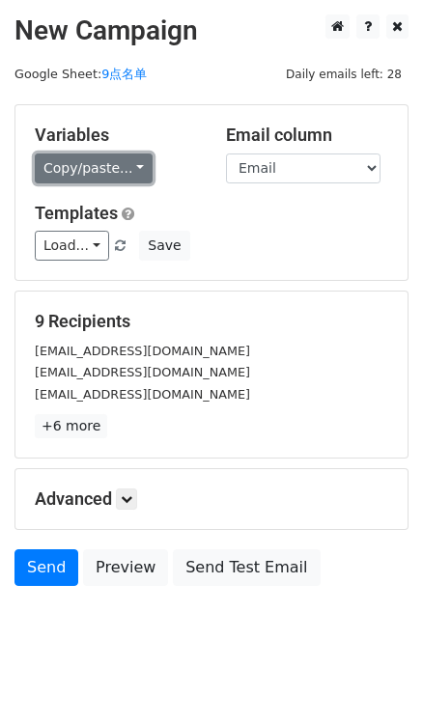
click at [127, 178] on link "Copy/paste..." at bounding box center [94, 169] width 118 height 30
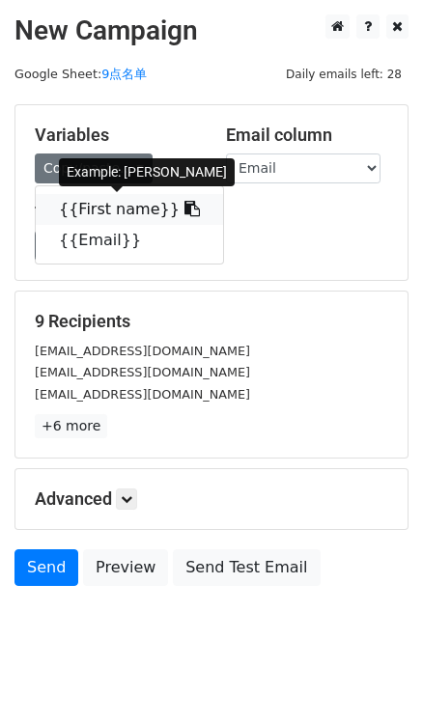
click at [161, 220] on link "{{First name}}" at bounding box center [129, 209] width 187 height 31
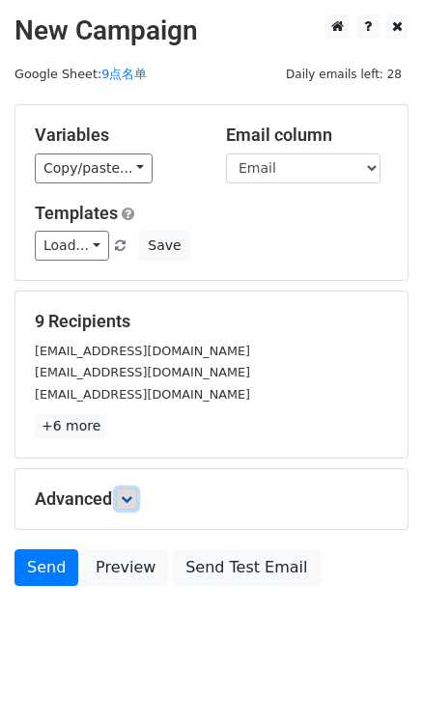
click at [132, 498] on icon at bounding box center [127, 499] width 12 height 12
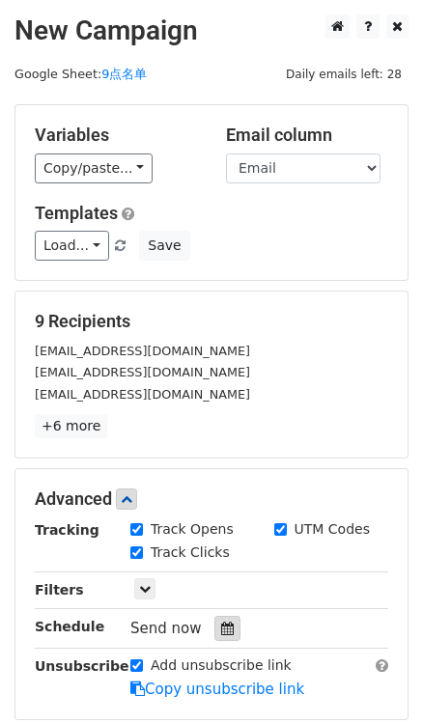
click at [224, 617] on div at bounding box center [227, 628] width 26 height 25
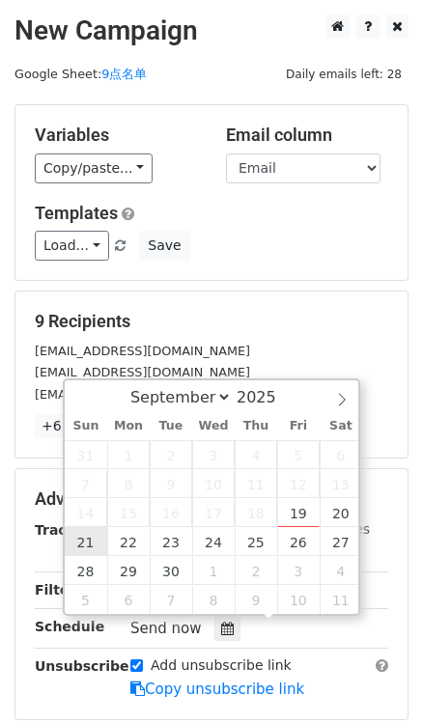
type input "[DATE] 12:00"
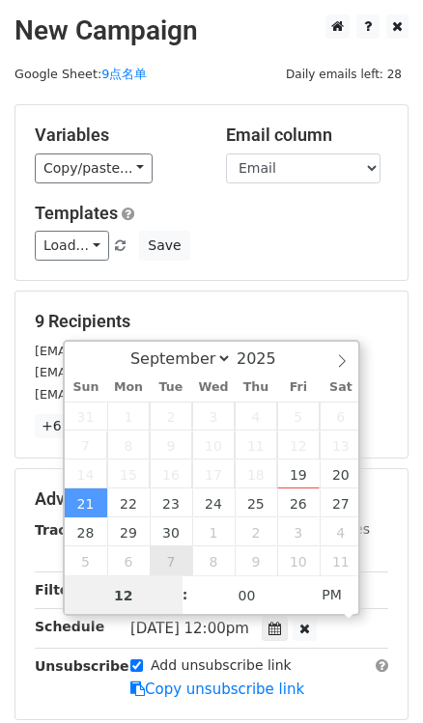
type input "9"
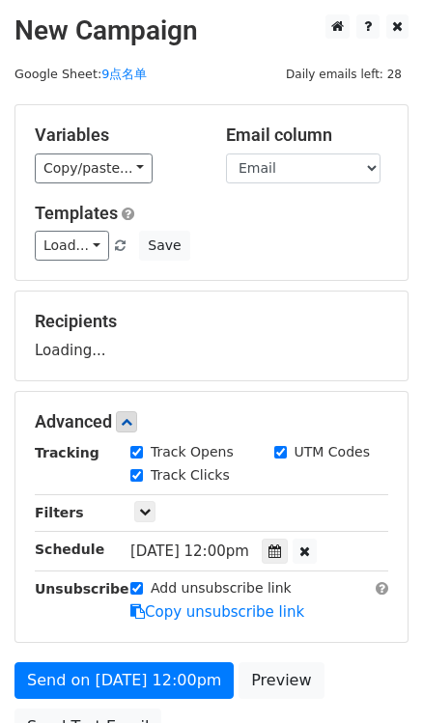
type input "2025-09-21 21:00"
click at [328, 235] on div "Load... No templates saved Save" at bounding box center [211, 246] width 382 height 30
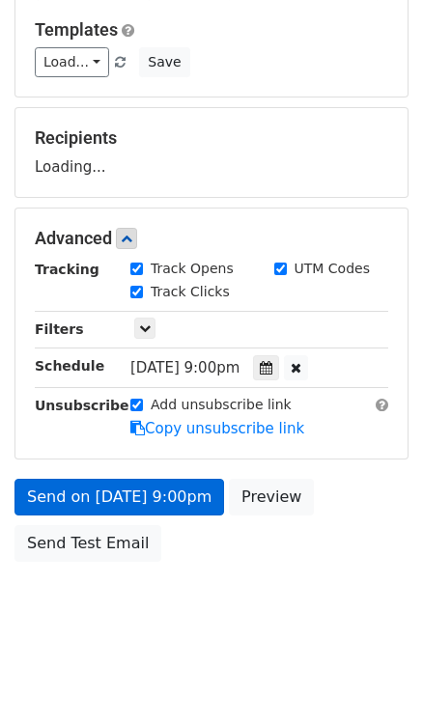
scroll to position [183, 0]
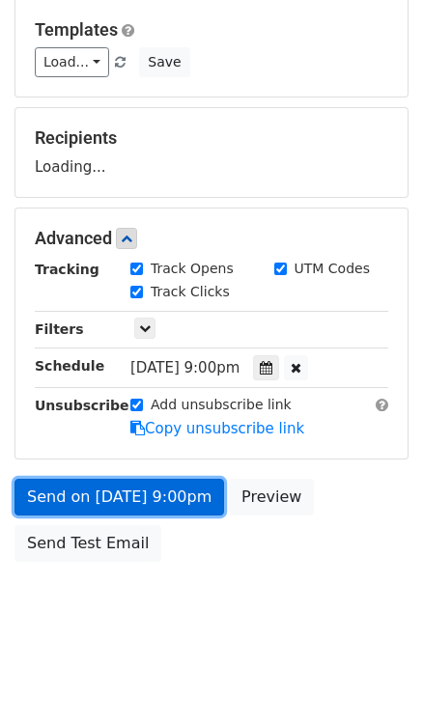
click at [181, 495] on link "Send on Sep 21 at 9:00pm" at bounding box center [119, 497] width 210 height 37
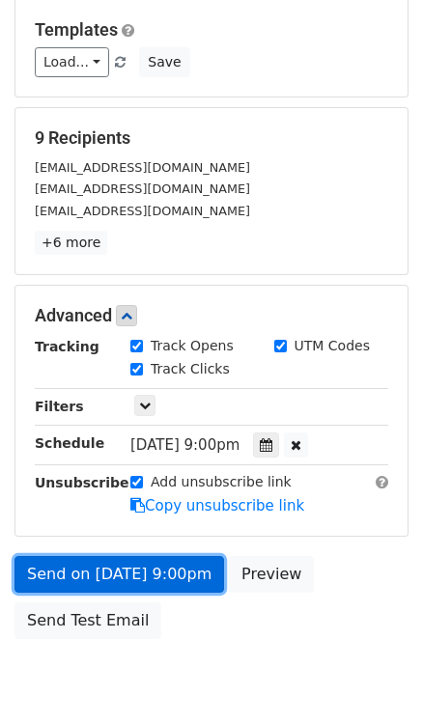
click at [154, 574] on link "Send on Sep 21 at 9:00pm" at bounding box center [119, 574] width 210 height 37
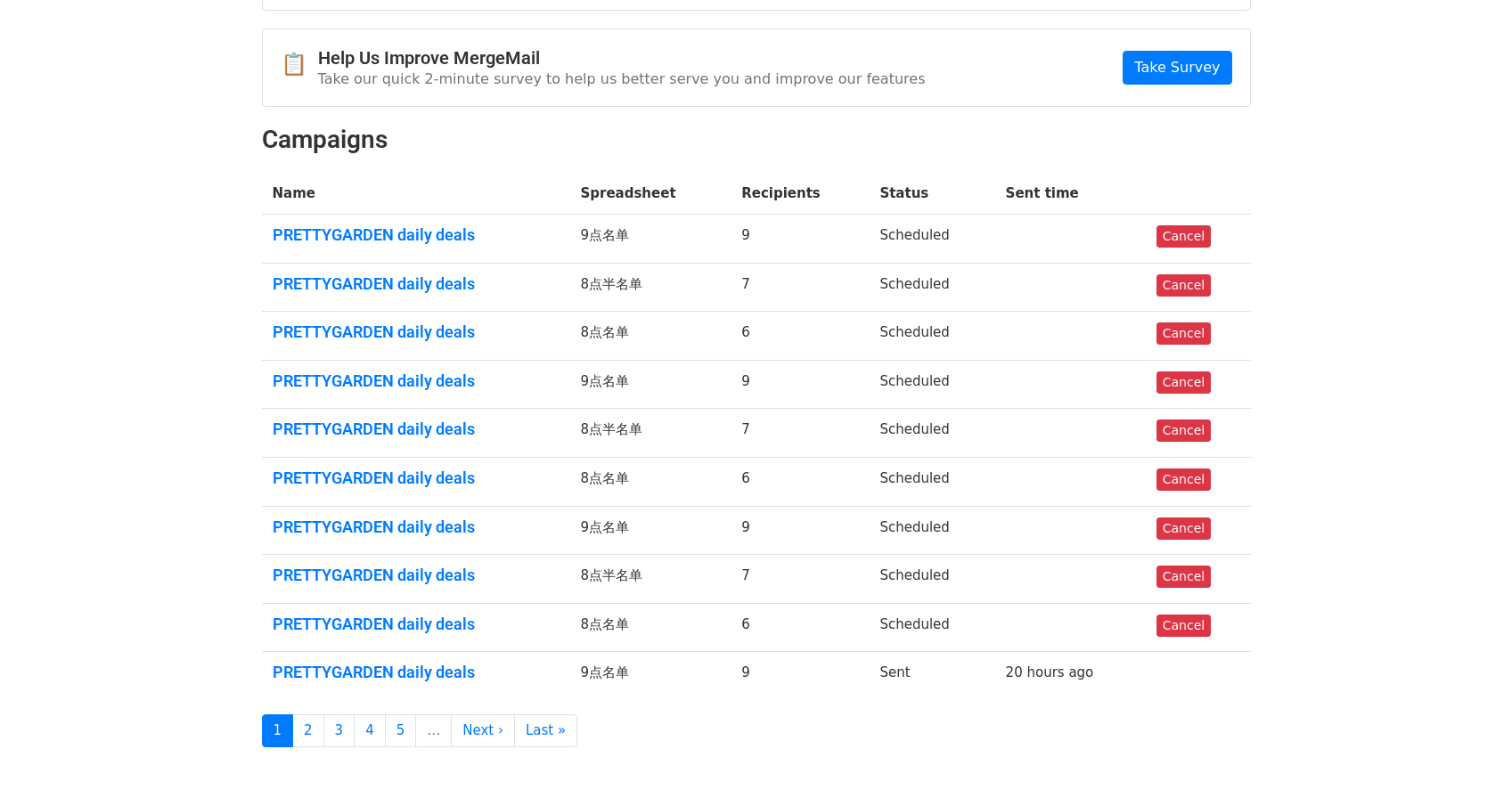
scroll to position [251, 0]
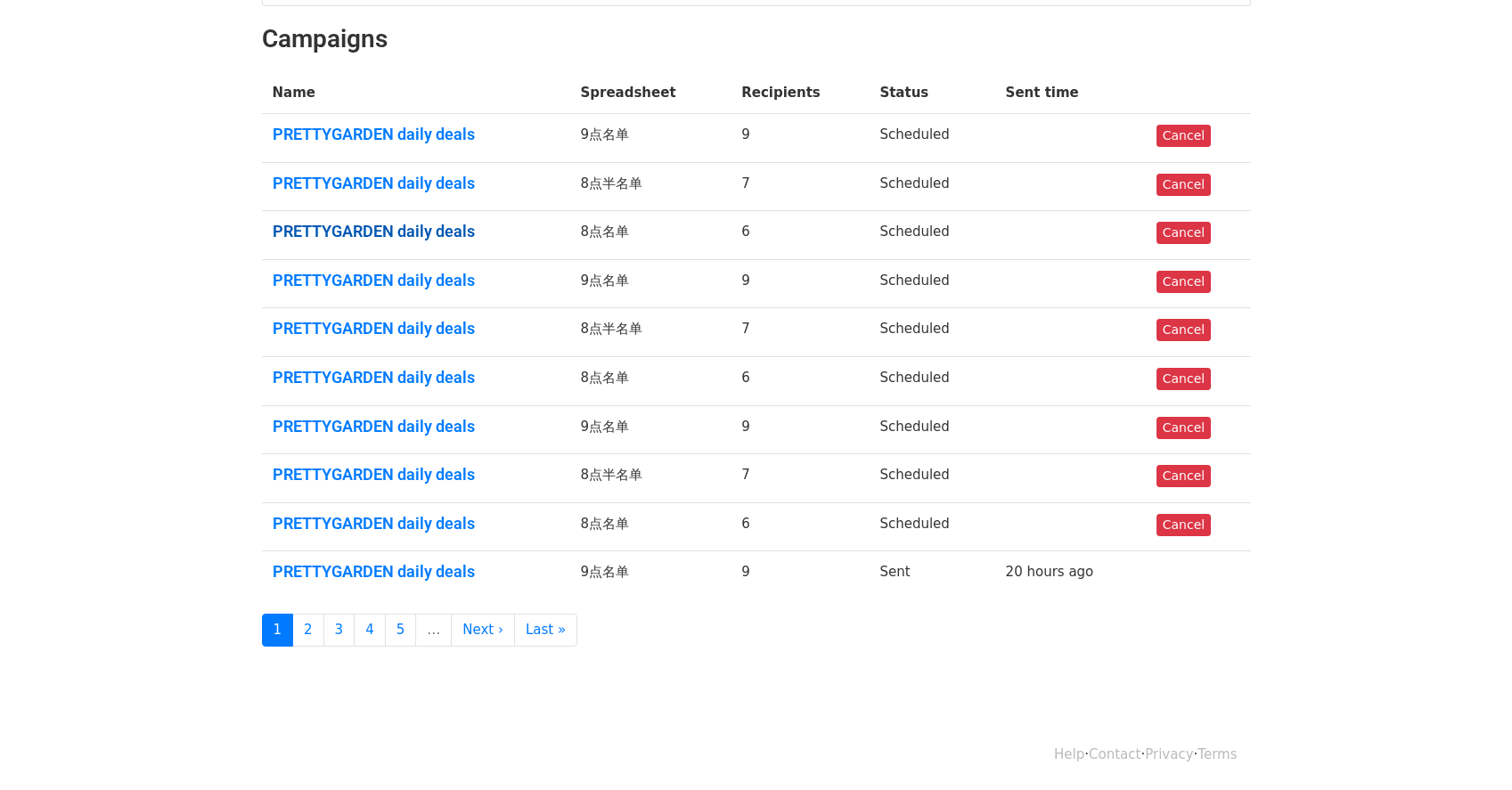
click at [412, 233] on link "PRETTYGARDEN daily deals" at bounding box center [415, 231] width 287 height 19
